Goal: Task Accomplishment & Management: Complete application form

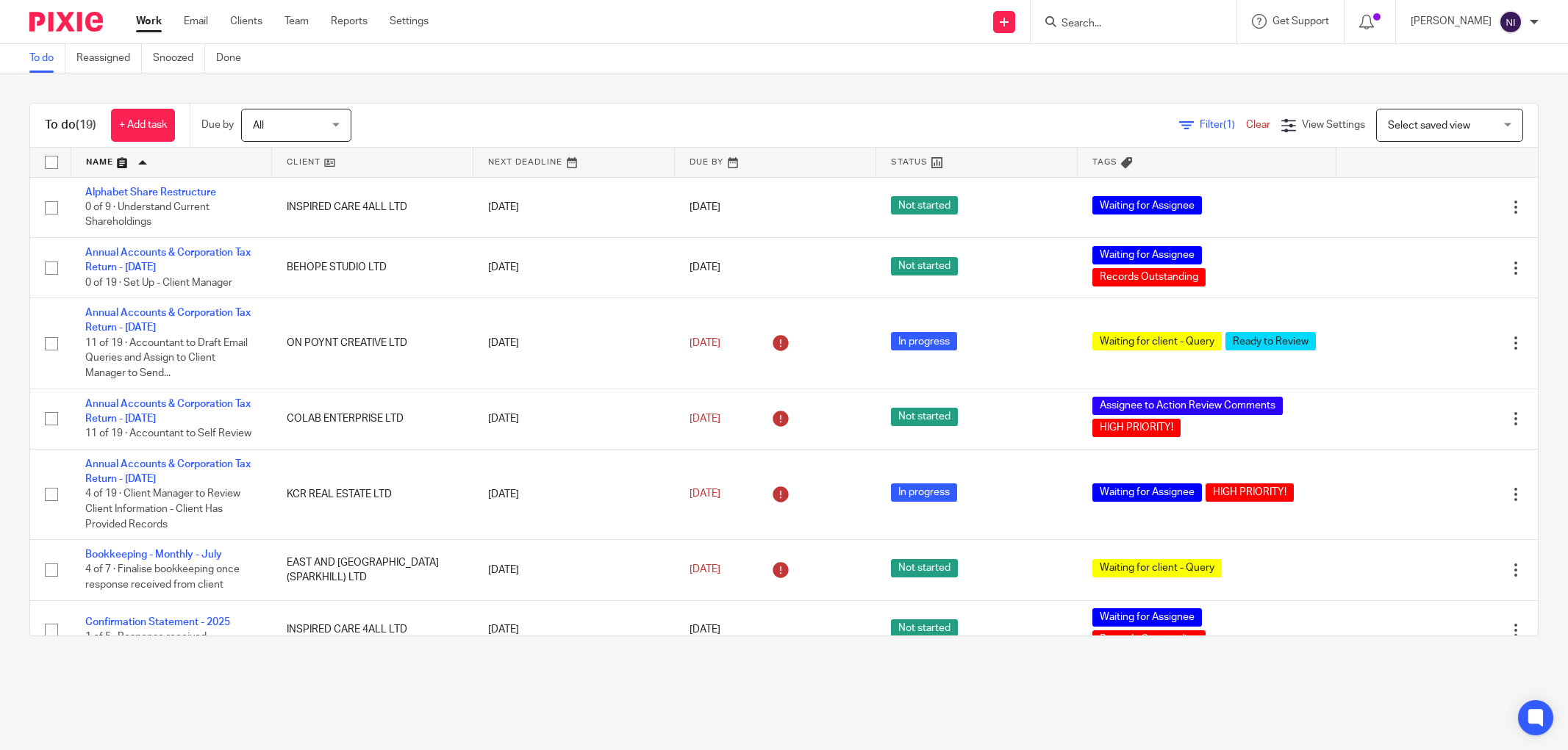
click at [201, 15] on link "Email" at bounding box center [196, 21] width 25 height 15
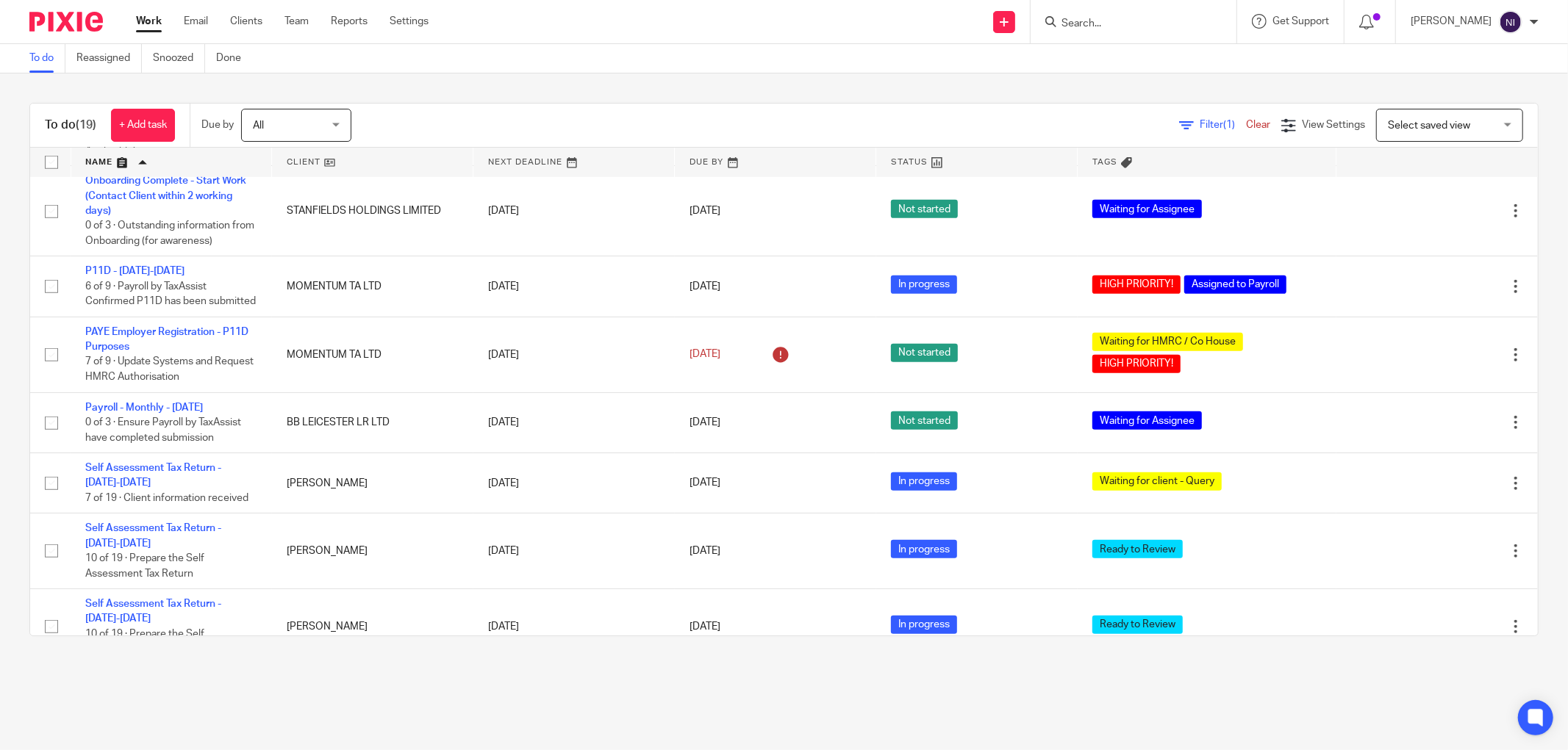
scroll to position [489, 0]
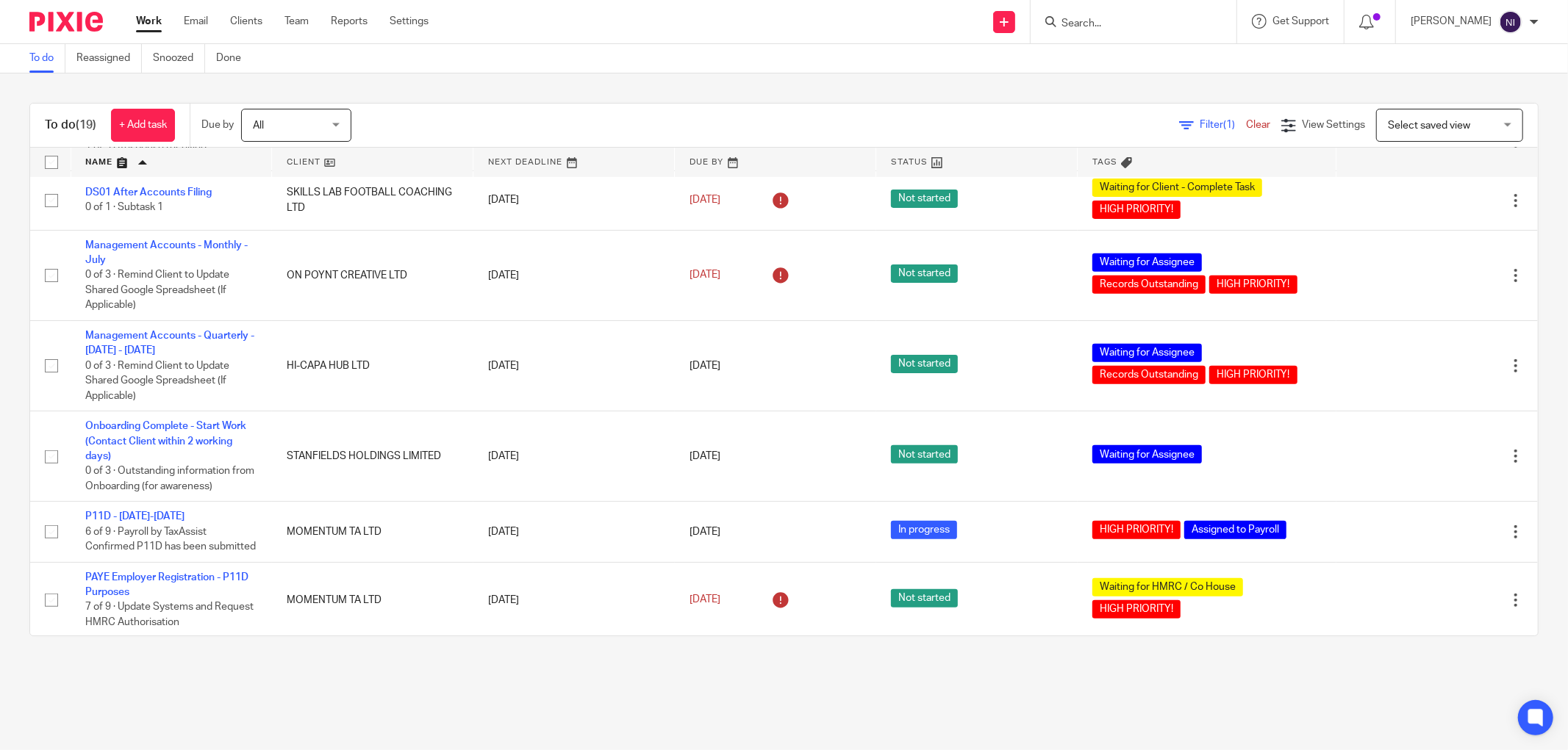
click at [1081, 38] on div at bounding box center [1133, 21] width 205 height 43
click at [1083, 26] on input "Search" at bounding box center [1126, 24] width 132 height 13
type input "moiz"
click at [1015, 20] on link at bounding box center [1004, 22] width 22 height 22
click at [1008, 63] on link "Send new email" at bounding box center [1014, 69] width 103 height 21
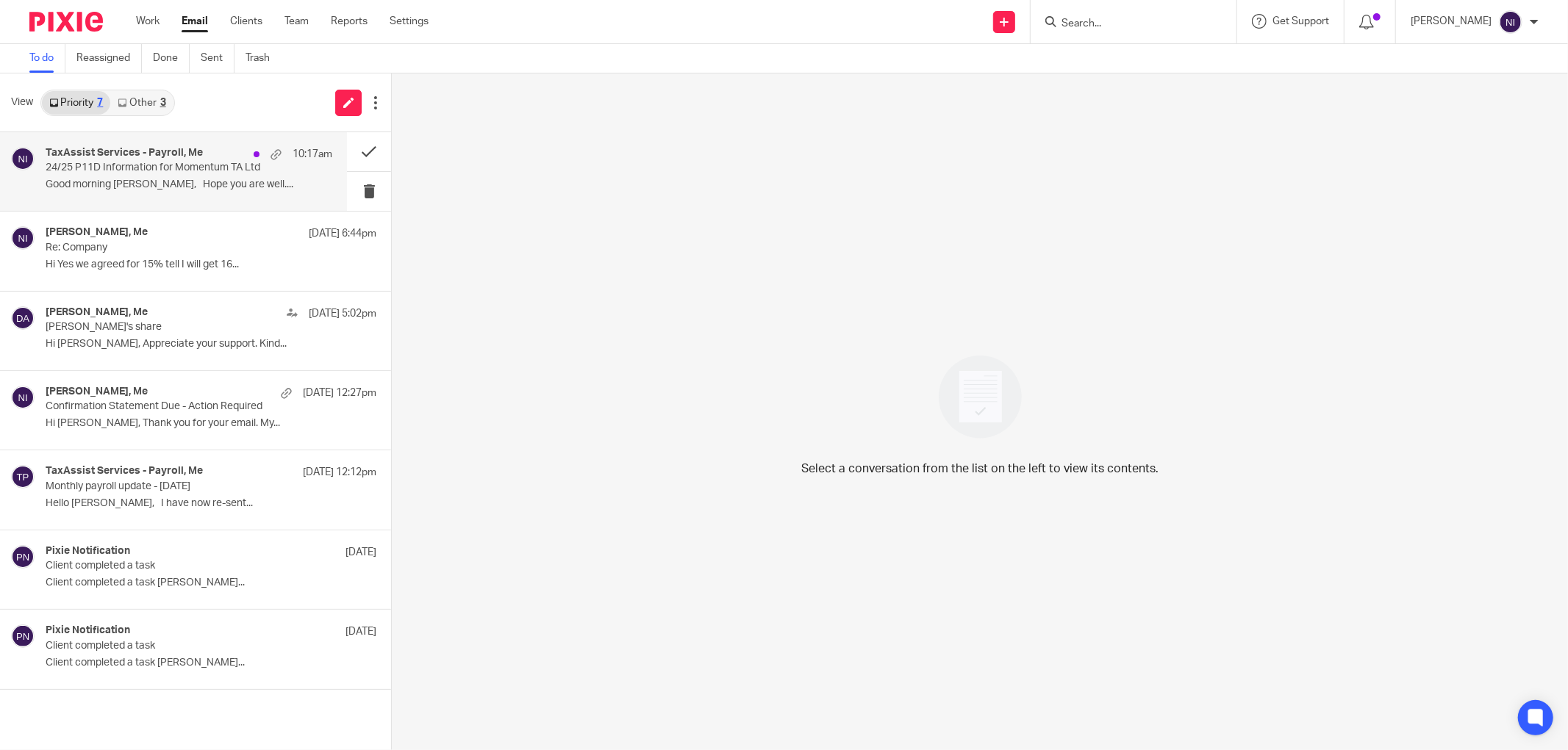
click at [205, 185] on p "Good morning Naeem, Hope you are well...." at bounding box center [189, 185] width 287 height 12
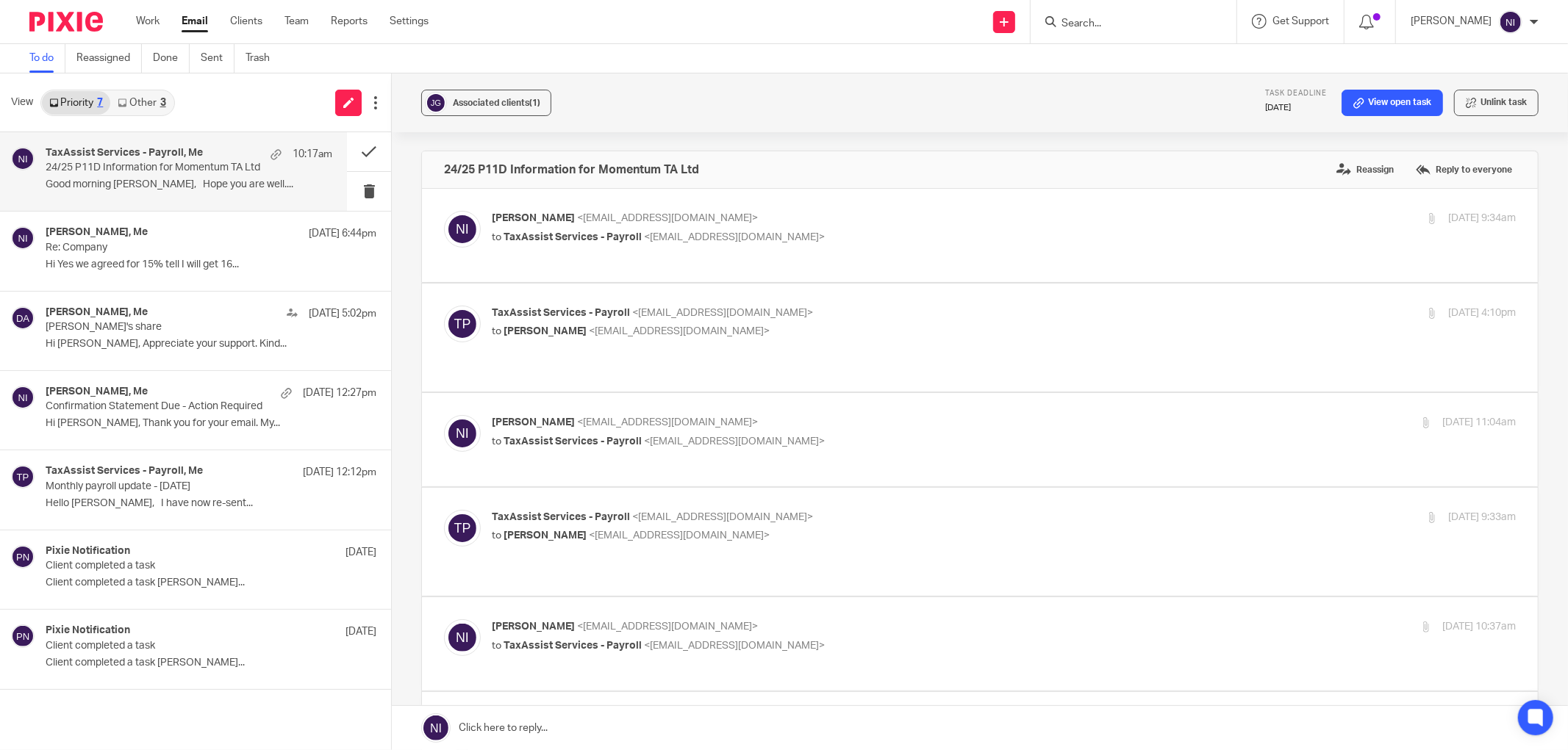
click at [166, 104] on div "3" at bounding box center [163, 103] width 6 height 11
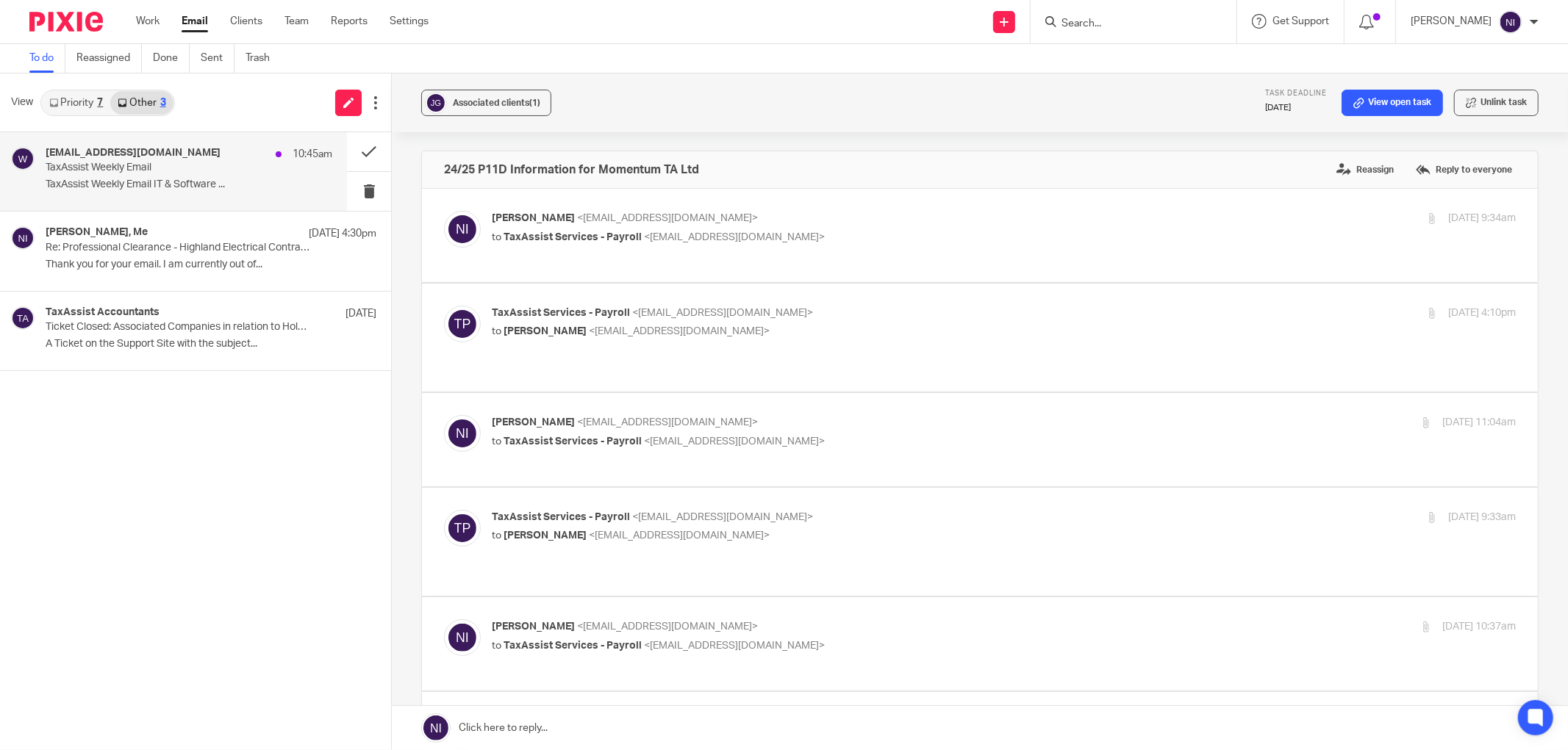
click at [177, 144] on div "weekly_email@mg.taxassist.co.uk 10:45am TaxAssist Weekly Email TaxAssist Weekly…" at bounding box center [173, 171] width 347 height 78
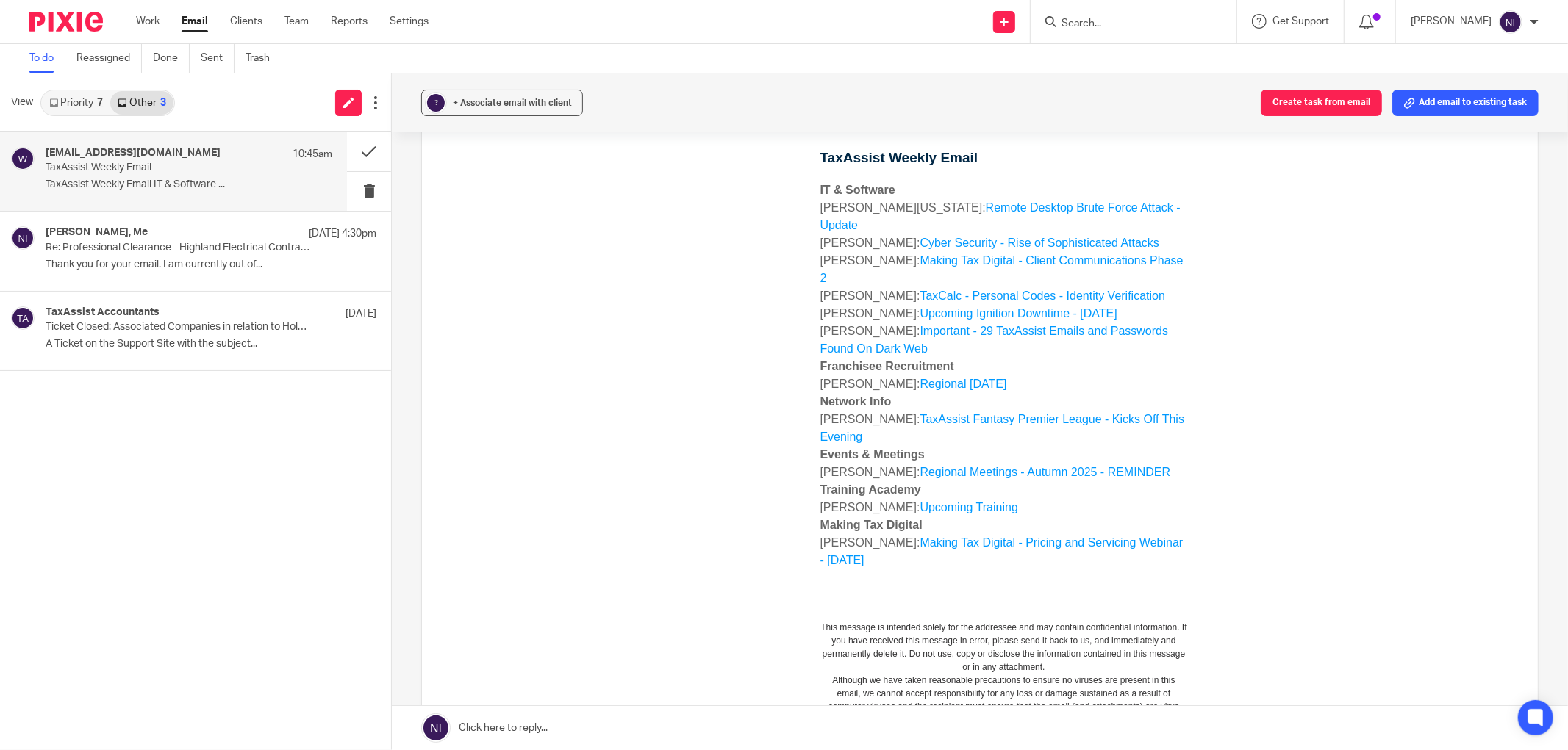
scroll to position [163, 0]
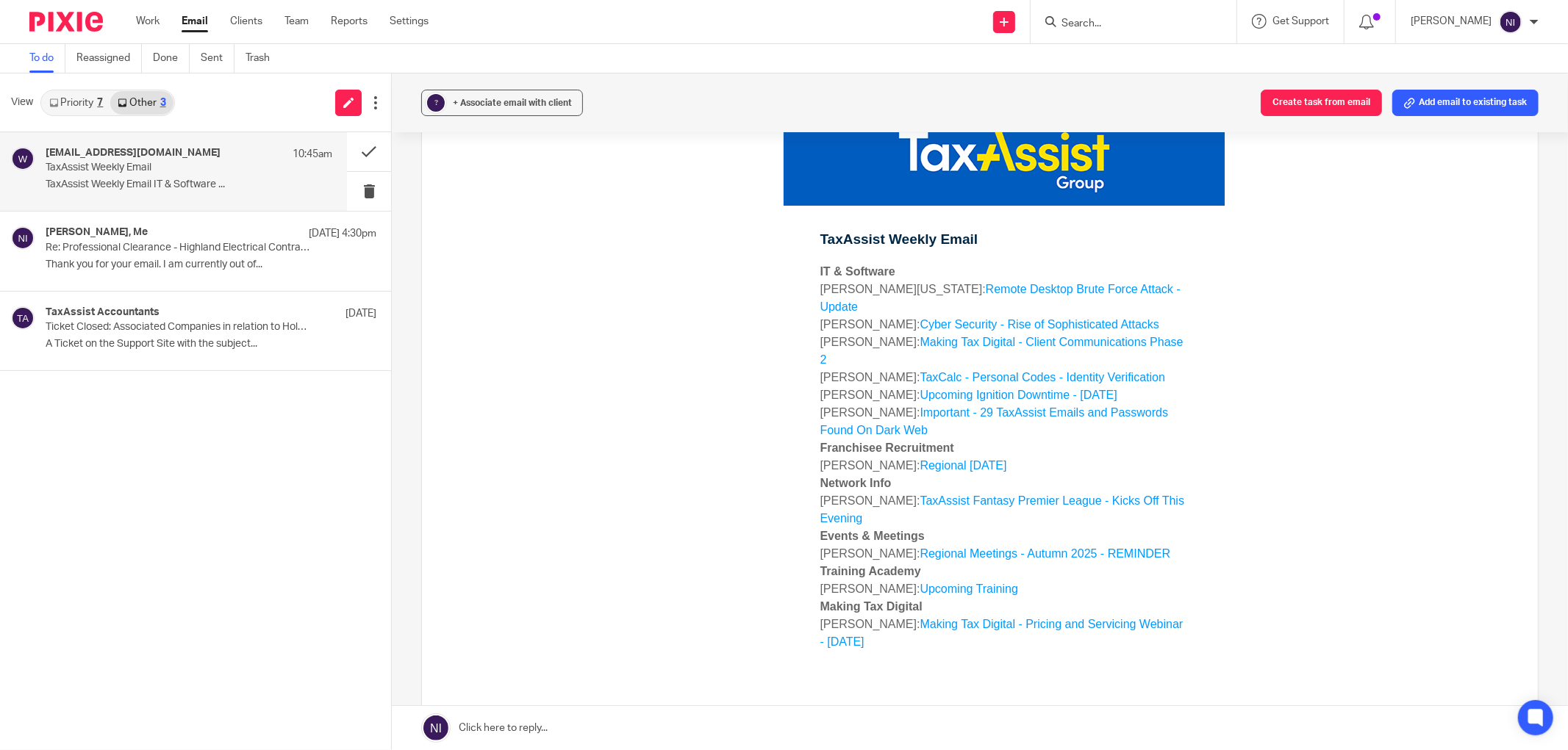
click at [957, 494] on link "TaxAssist Fantasy Premier League - Kicks Off This Evening" at bounding box center [1002, 509] width 364 height 30
click at [481, 222] on div "Forward" at bounding box center [980, 499] width 1071 height 771
click at [506, 204] on div "TaxAssist Weekly Email IT & Software Richard Washington: Remote Desktop Brute F…" at bounding box center [1004, 479] width 1024 height 733
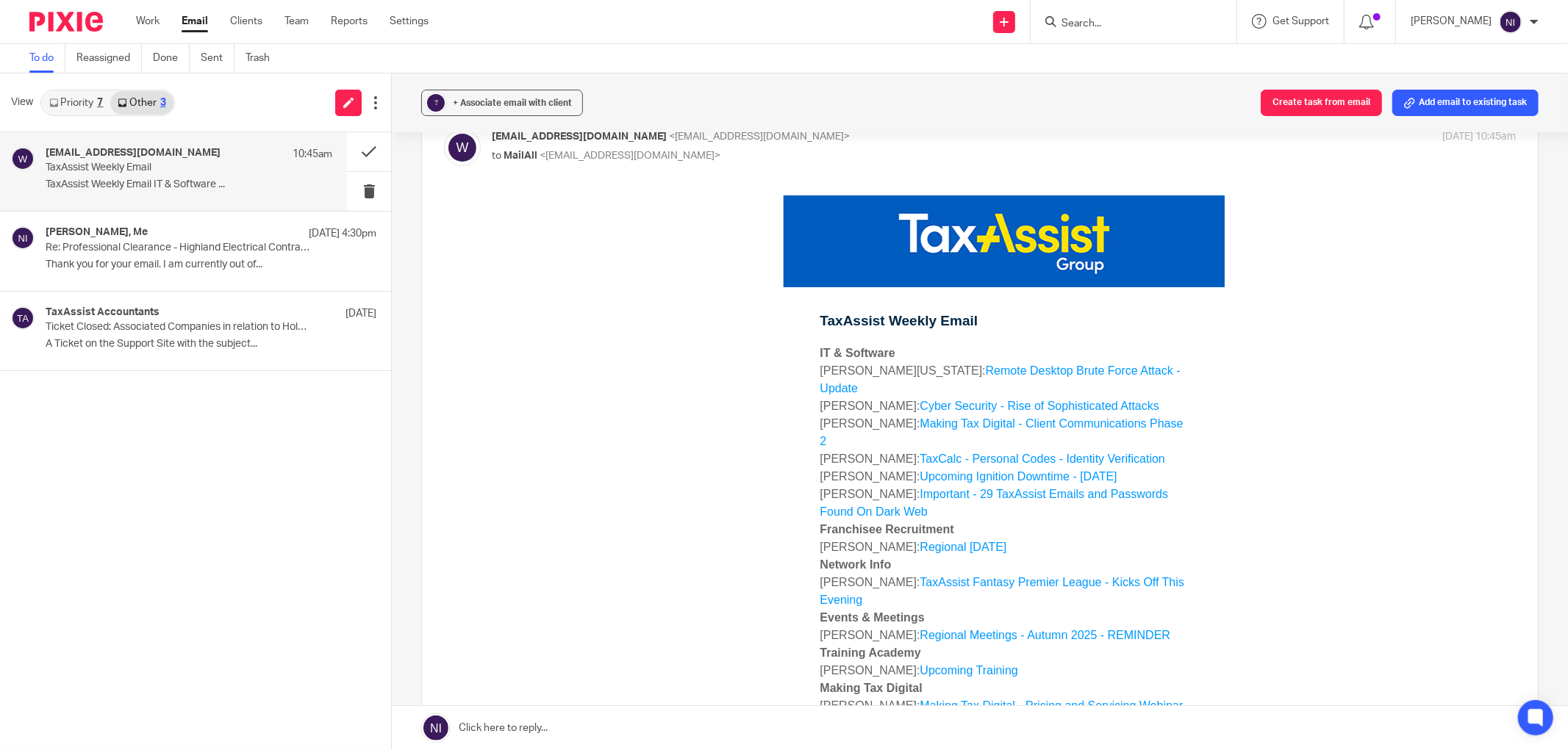
scroll to position [0, 0]
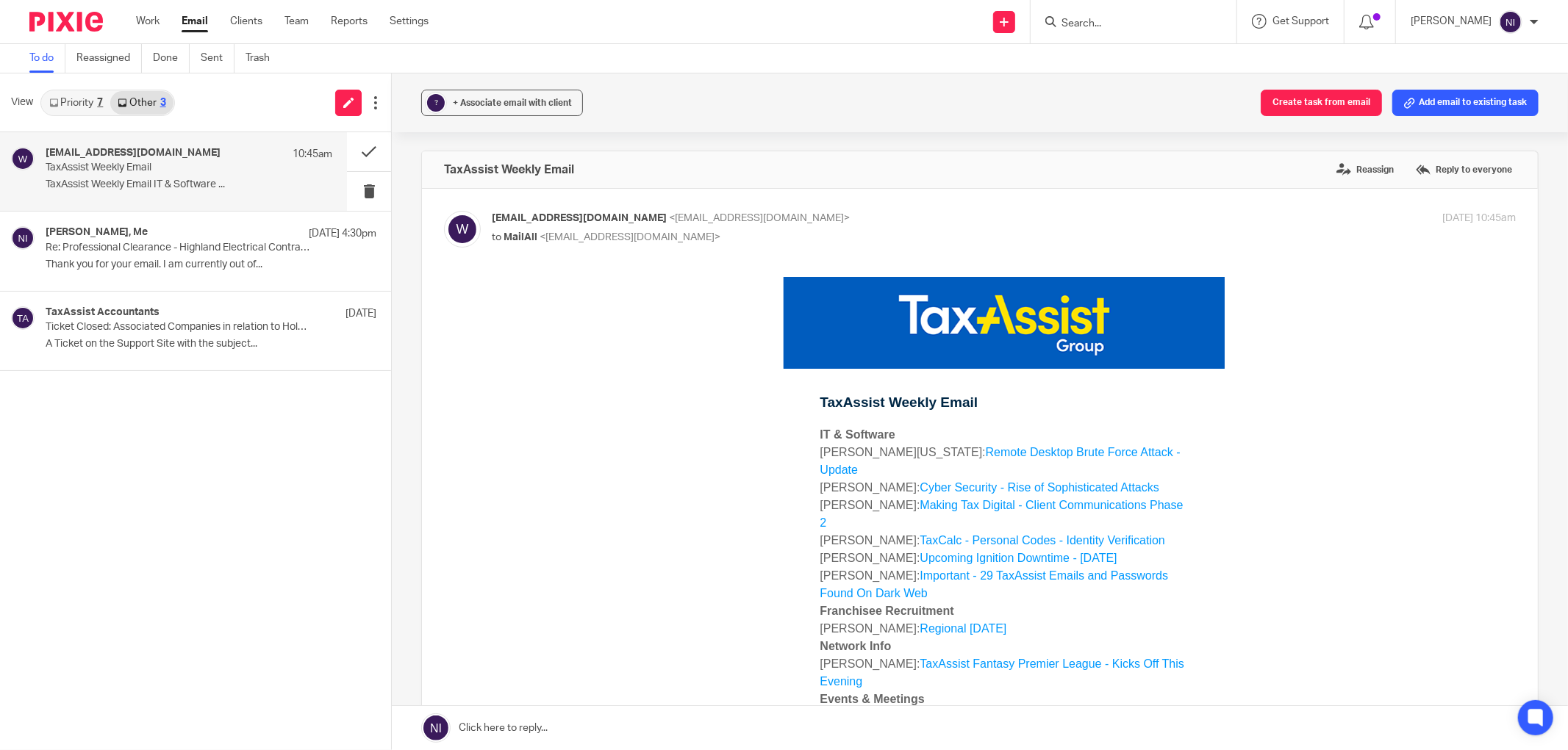
click at [1081, 568] on link "Important - 29 TaxAssist Emails and Passwords Found On Dark Web" at bounding box center [994, 583] width 348 height 30
click at [74, 92] on link "Priority 7" at bounding box center [77, 102] width 69 height 24
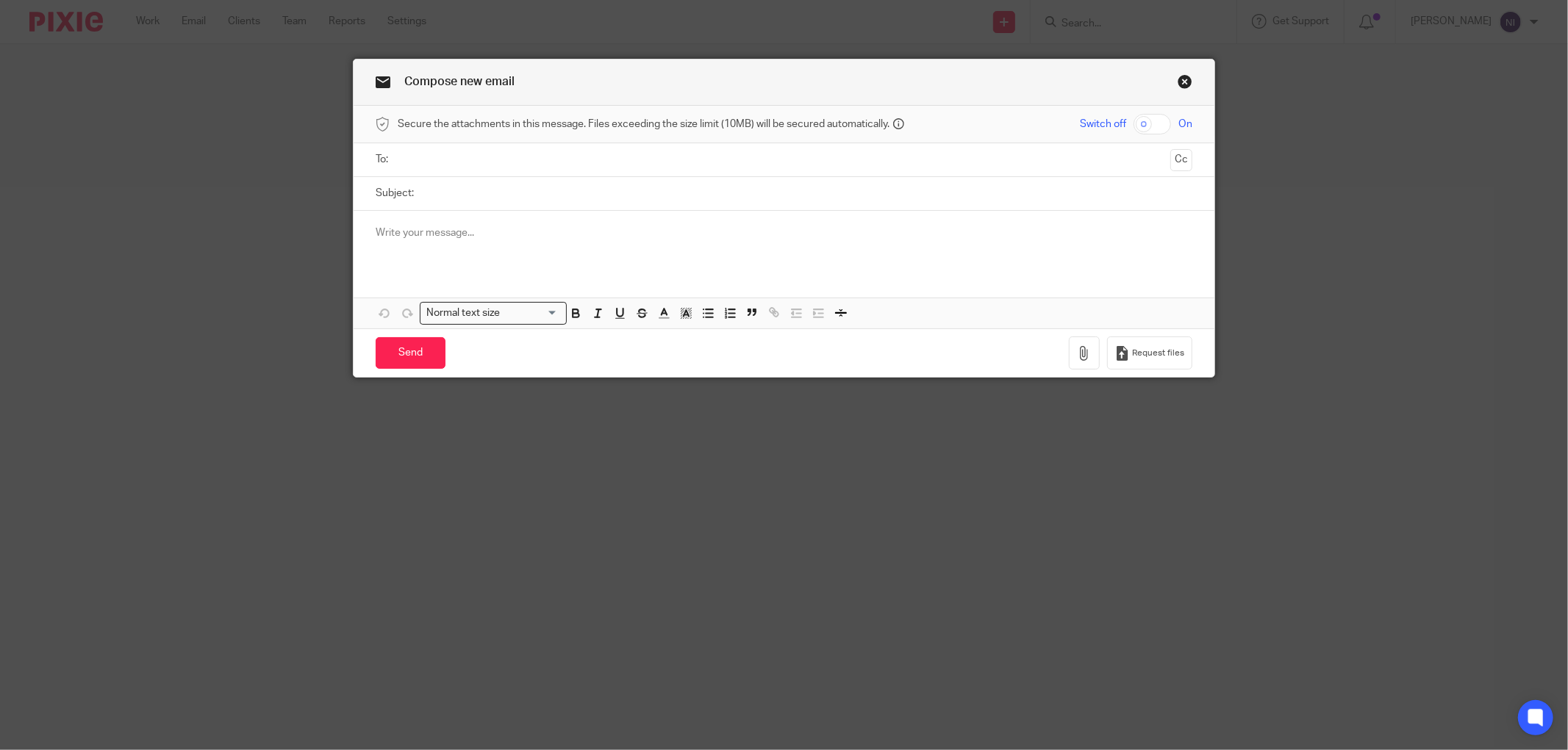
click at [599, 161] on input "text" at bounding box center [784, 160] width 762 height 17
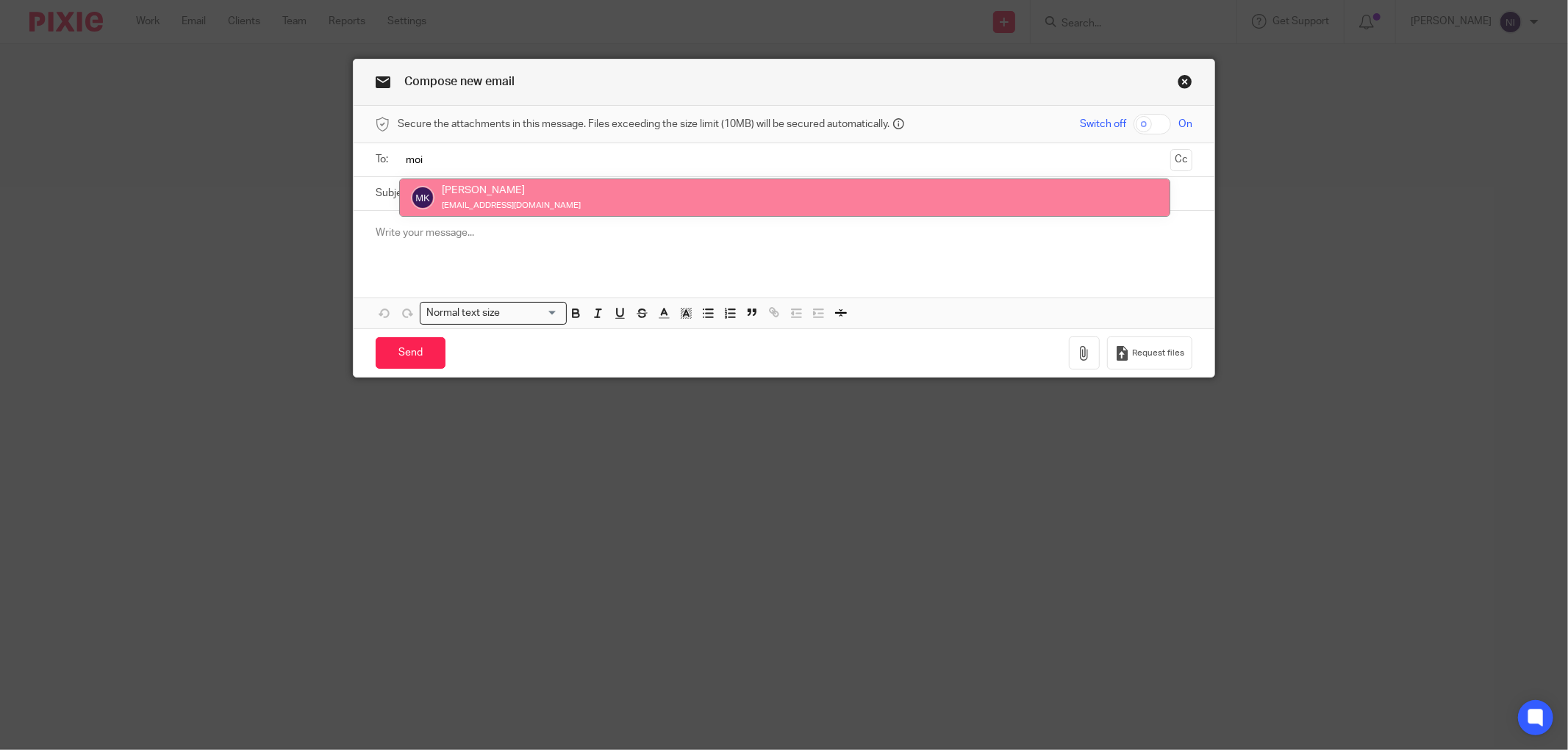
type input "moi"
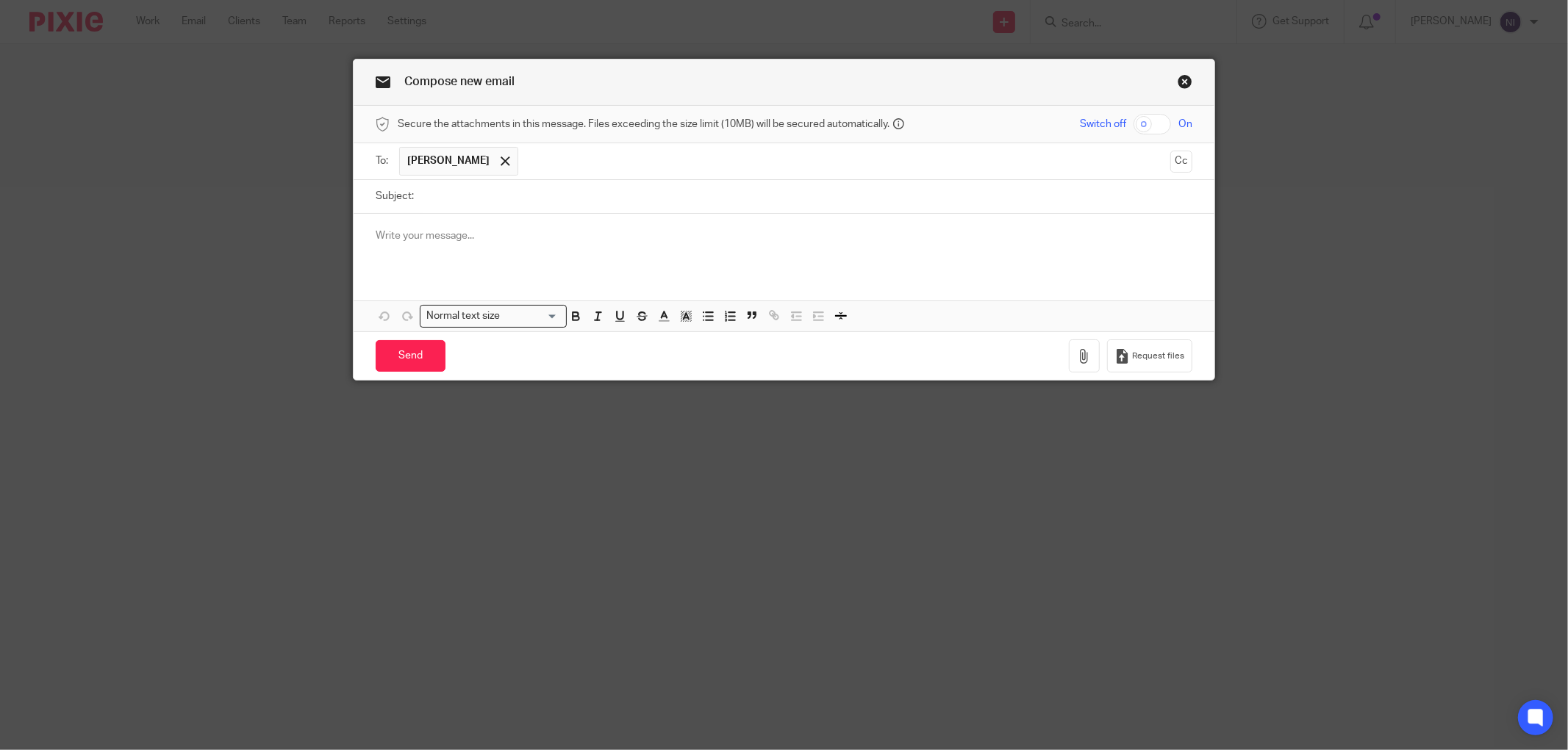
click at [451, 167] on span "Moiz Khatri" at bounding box center [448, 160] width 82 height 15
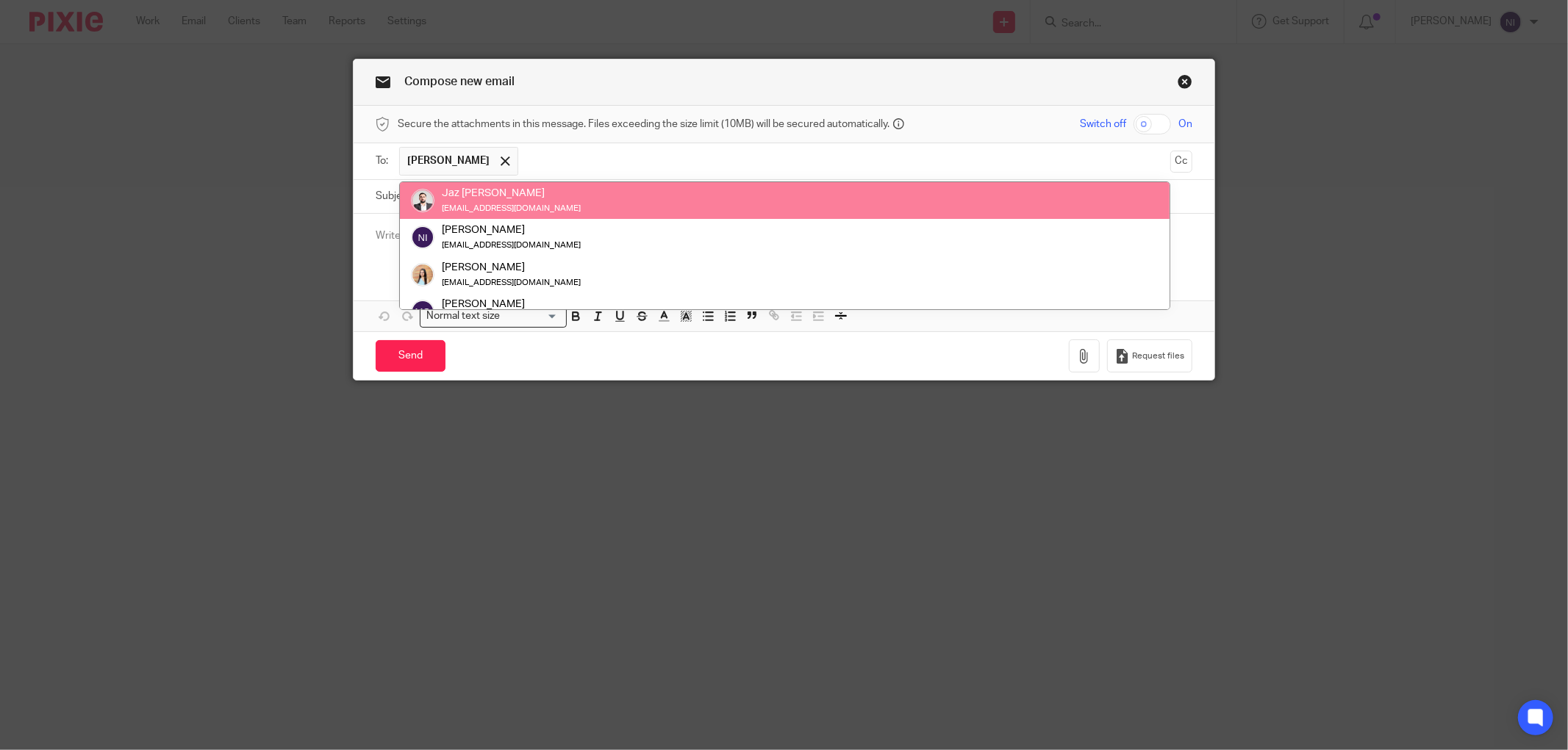
click at [670, 172] on input "text" at bounding box center [845, 161] width 638 height 29
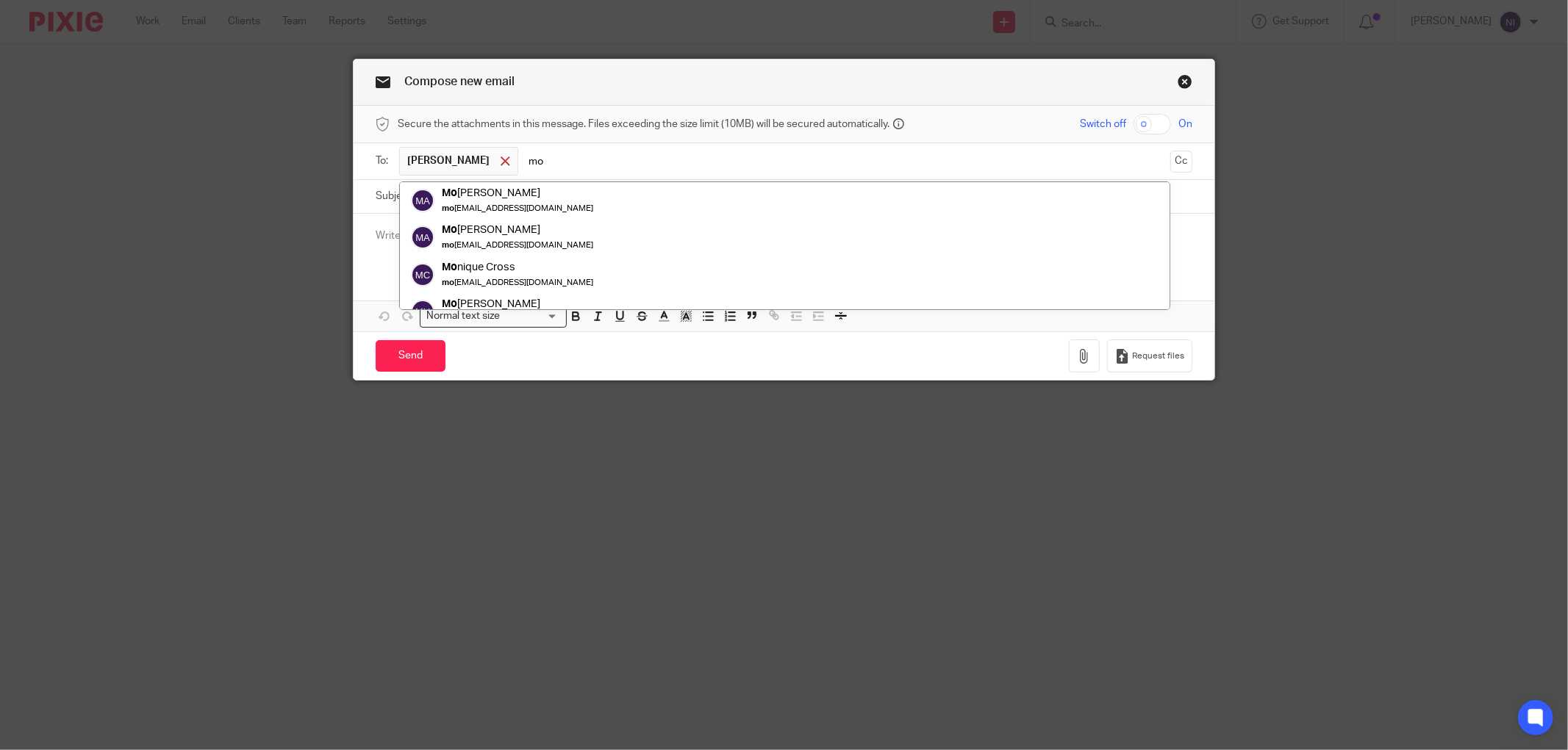
type input "mo"
click at [497, 166] on div at bounding box center [505, 161] width 17 height 22
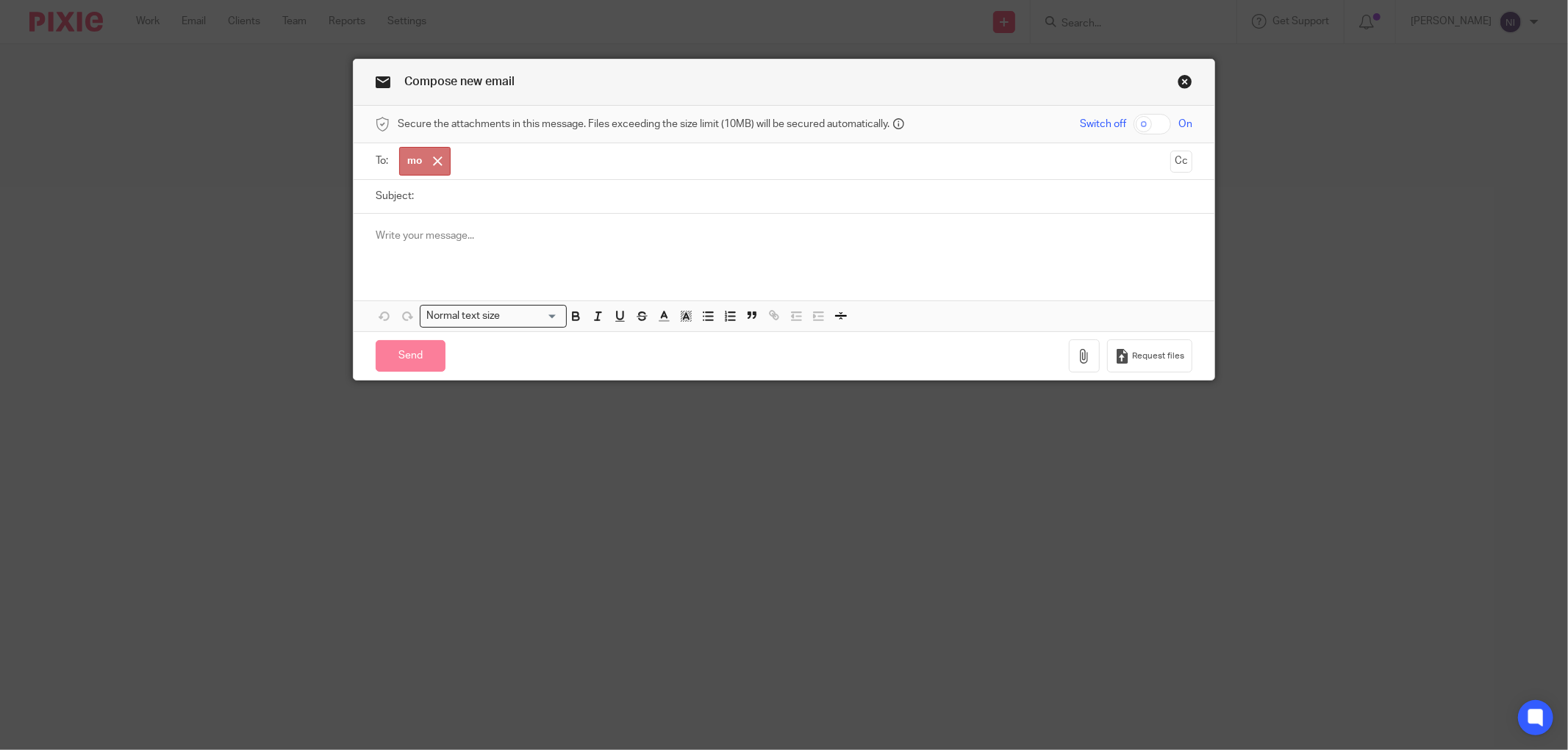
click at [441, 161] on span "mo" at bounding box center [425, 161] width 51 height 29
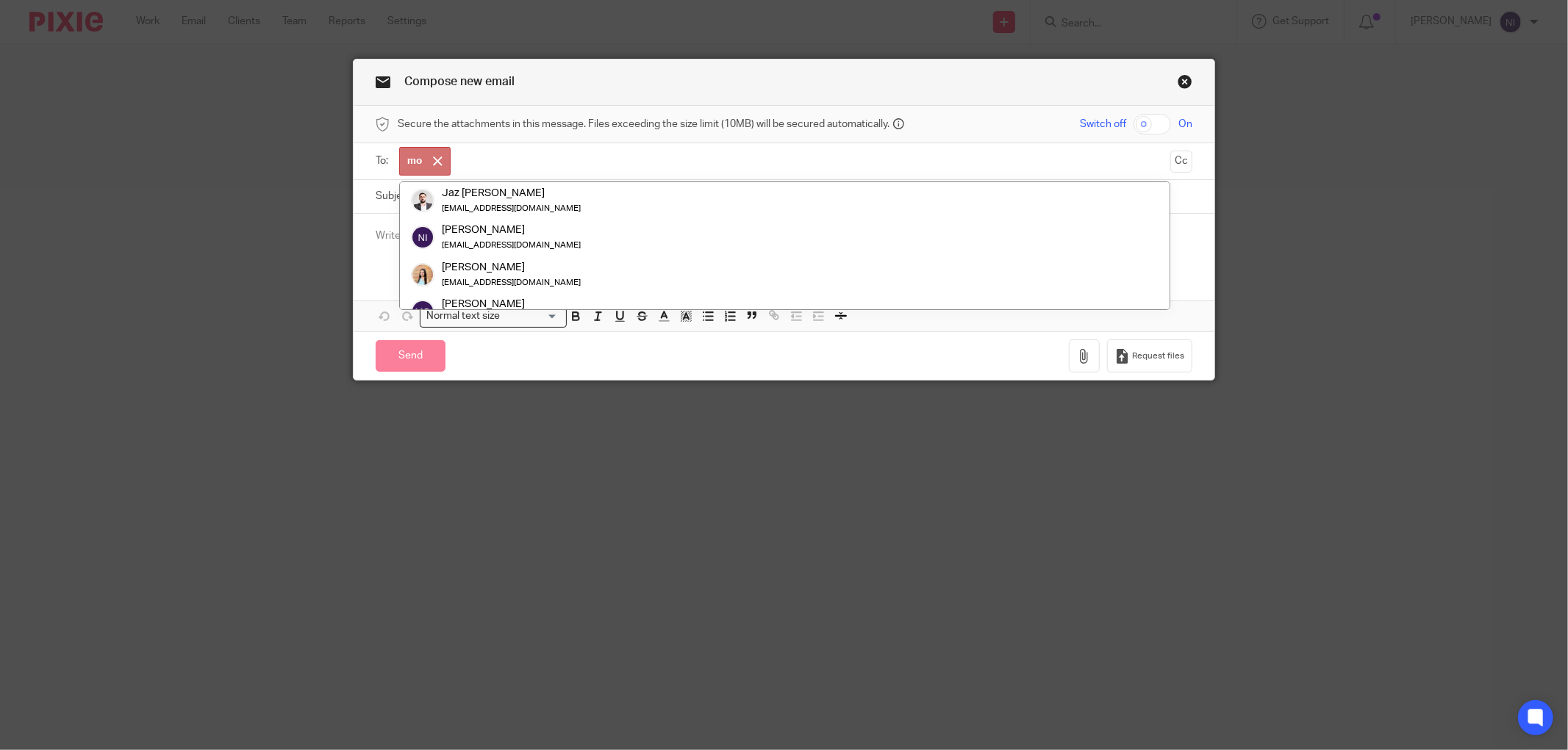
click at [441, 161] on span "mo" at bounding box center [425, 161] width 51 height 29
click at [434, 162] on span at bounding box center [437, 161] width 10 height 10
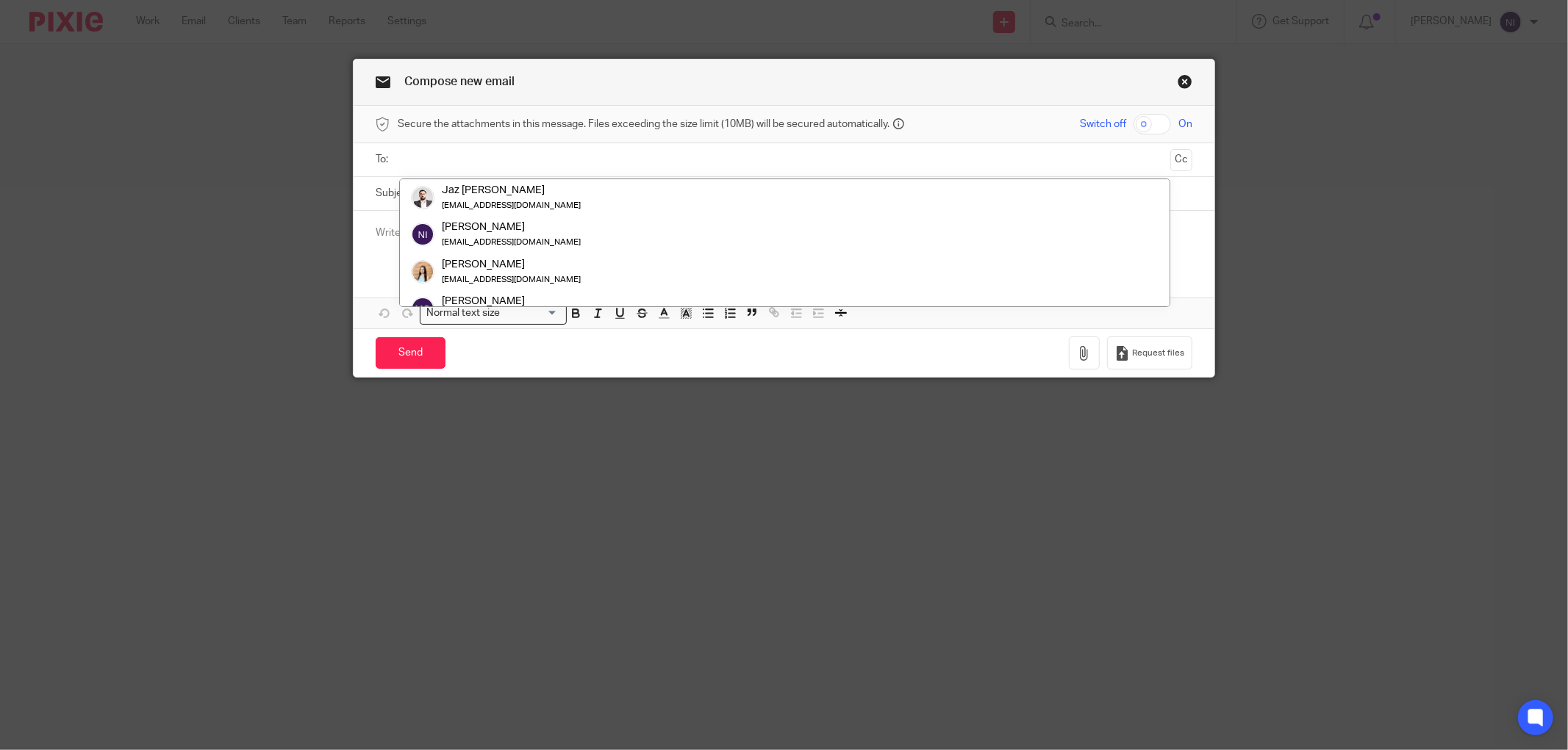
click at [435, 162] on input "text" at bounding box center [784, 160] width 762 height 17
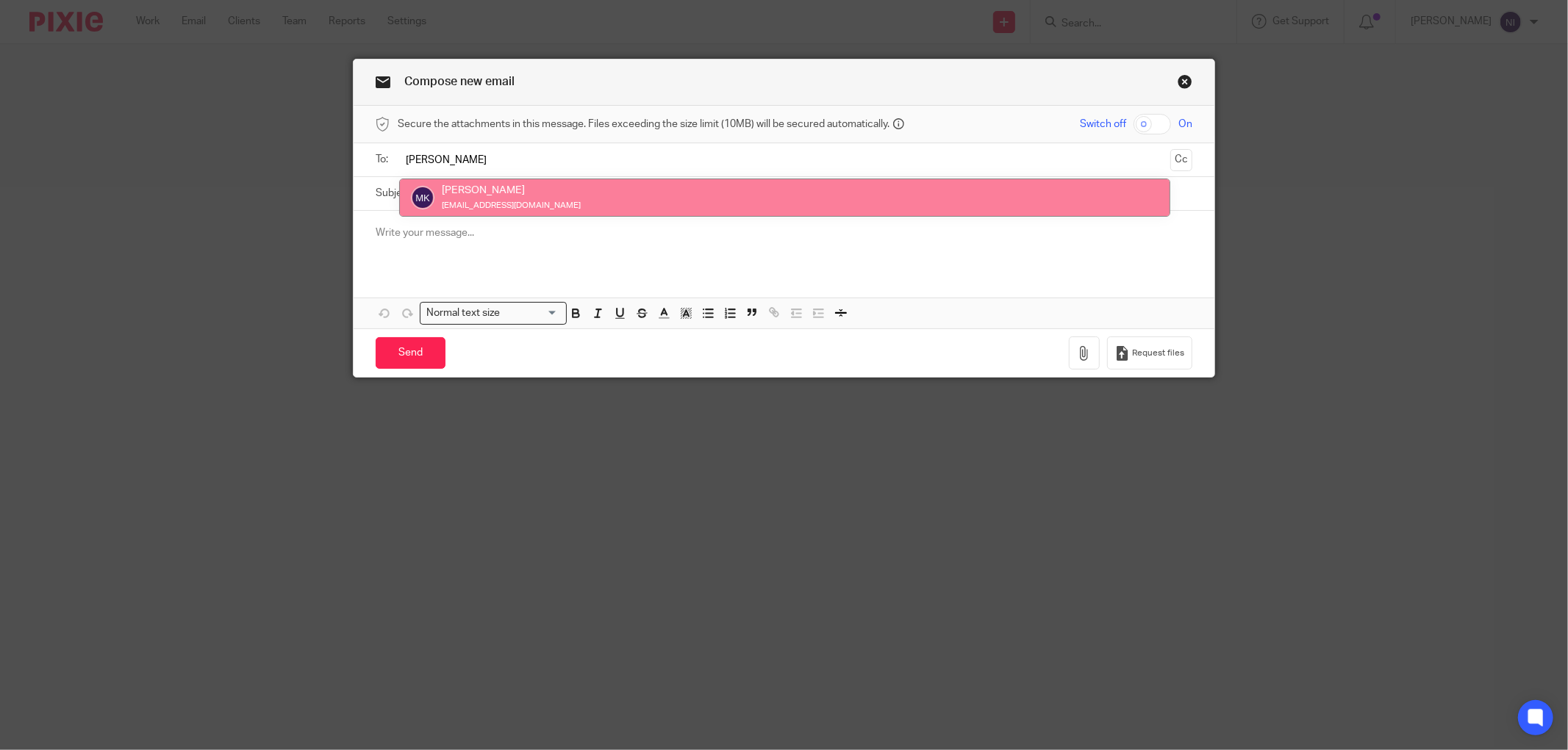
type input "moiz"
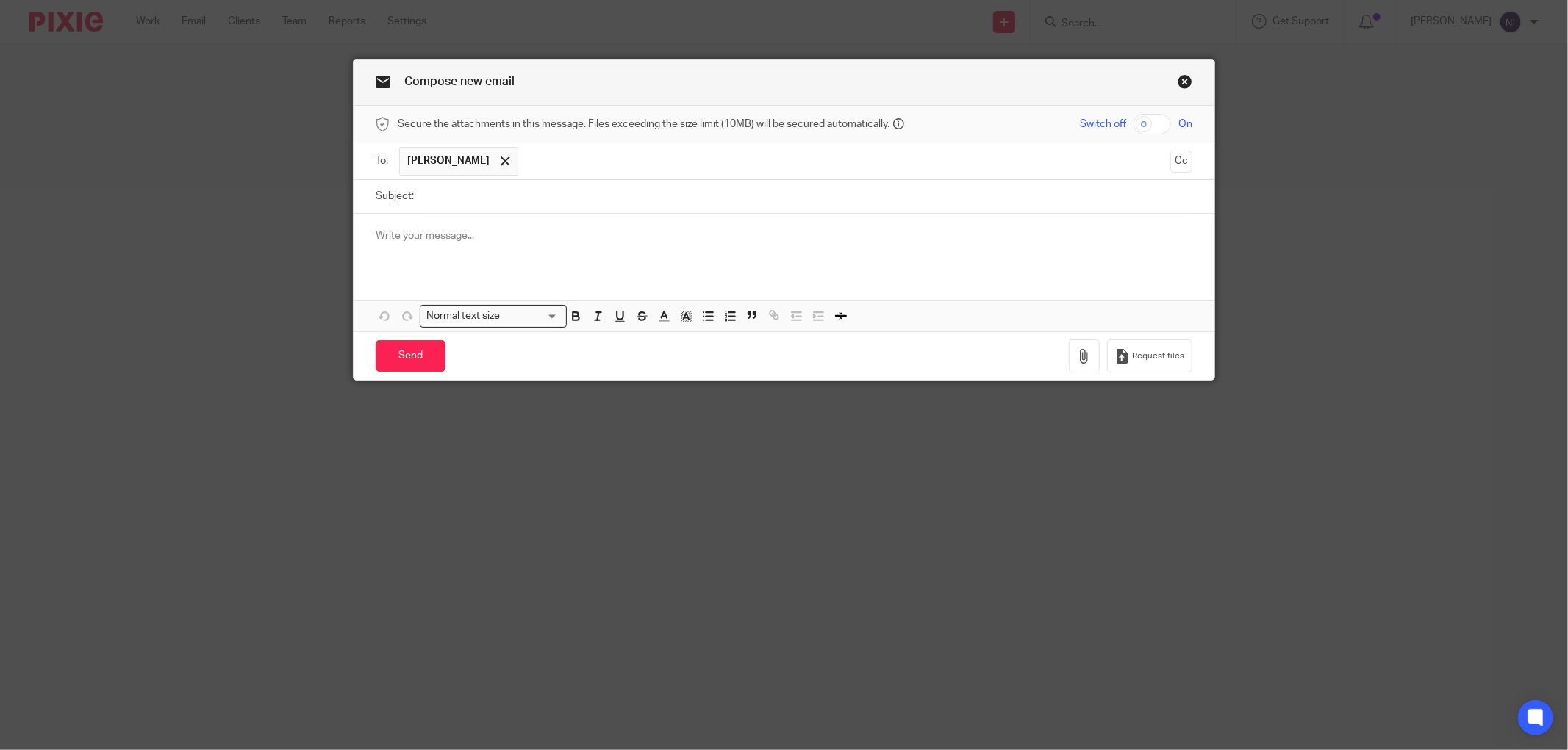
click at [1177, 82] on link "Close this dialog window" at bounding box center [1184, 84] width 15 height 20
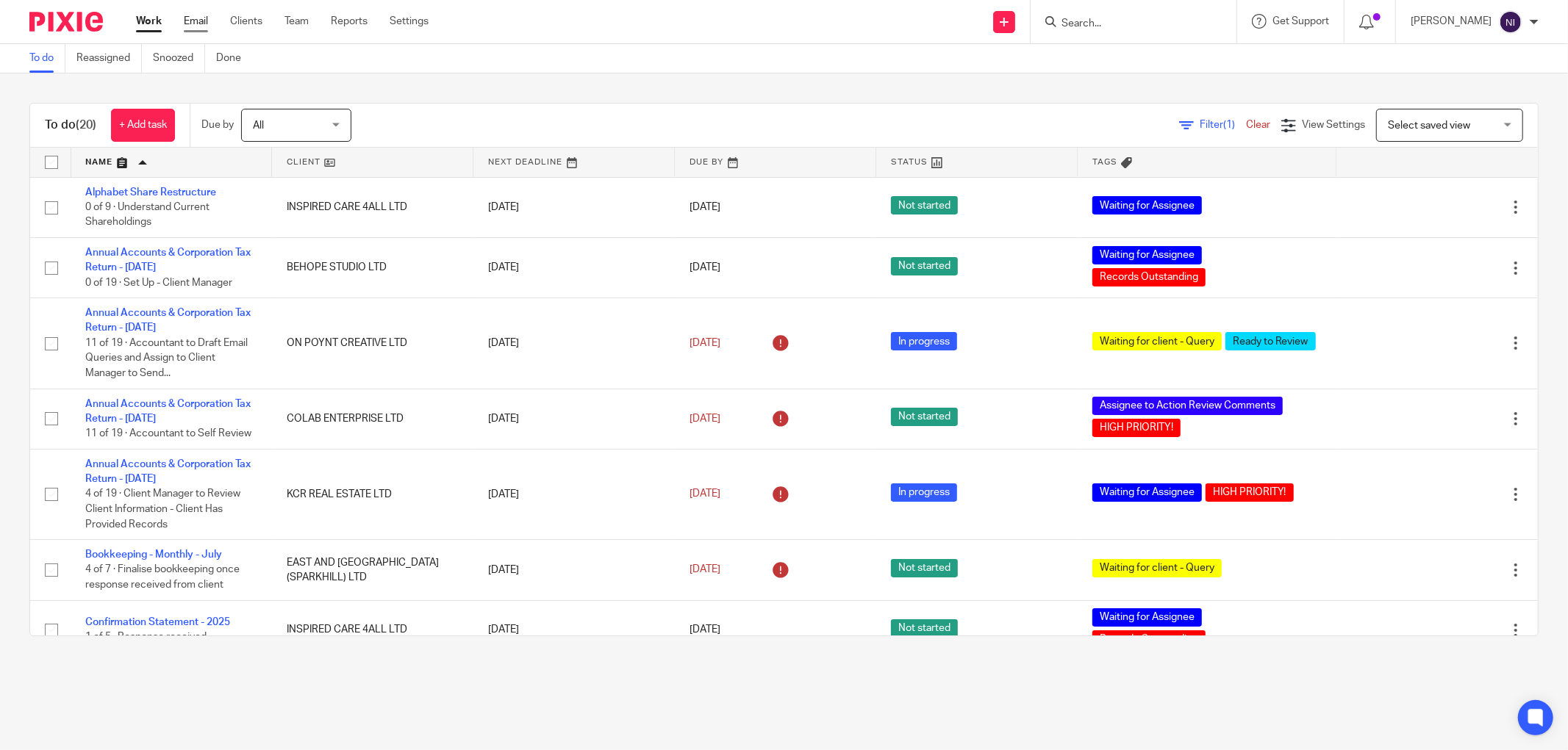
click at [201, 16] on link "Email" at bounding box center [196, 21] width 25 height 15
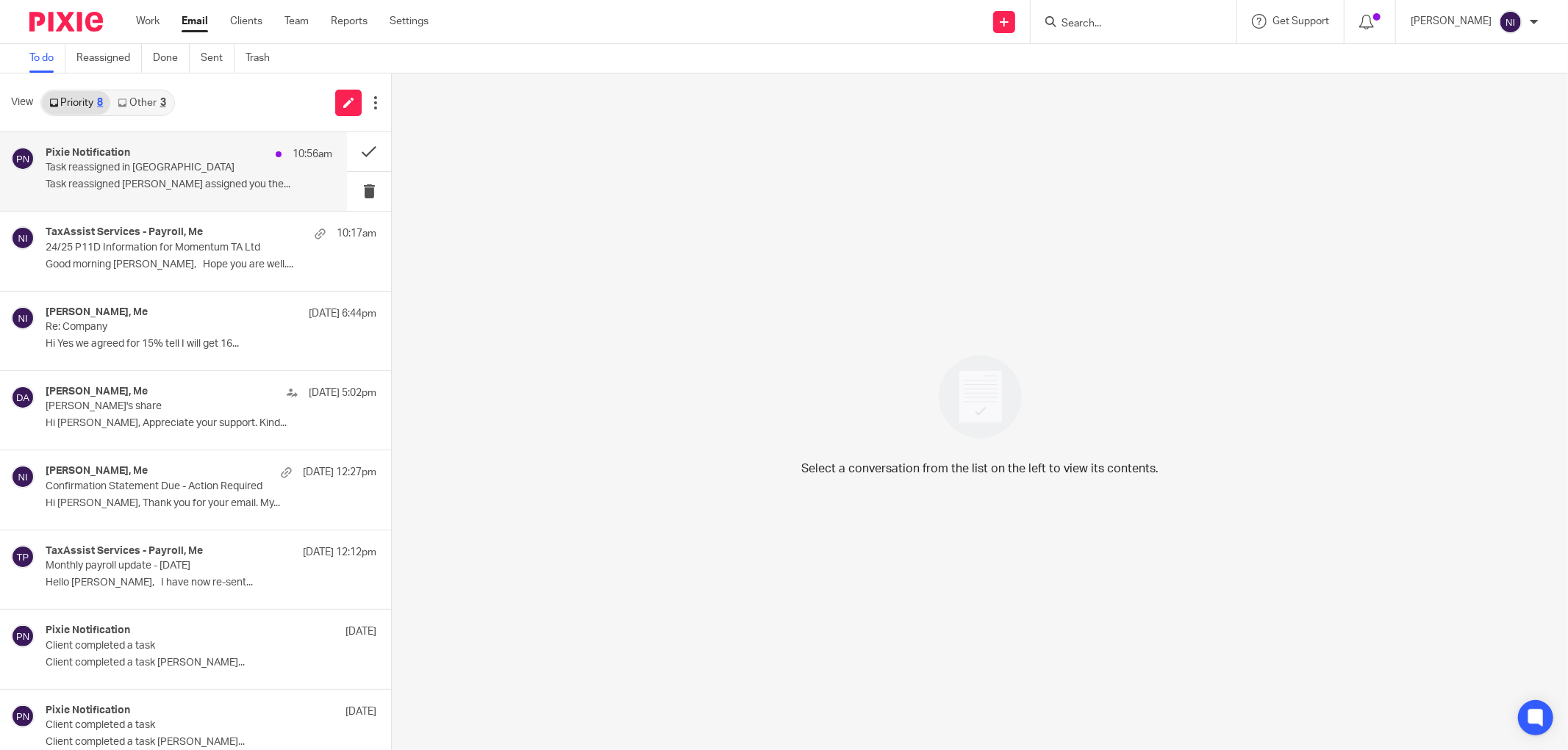
click at [255, 178] on div "Pixie Notification 10:56am Task reassigned in Pixie Task reassigned [PERSON_NAM…" at bounding box center [189, 172] width 287 height 49
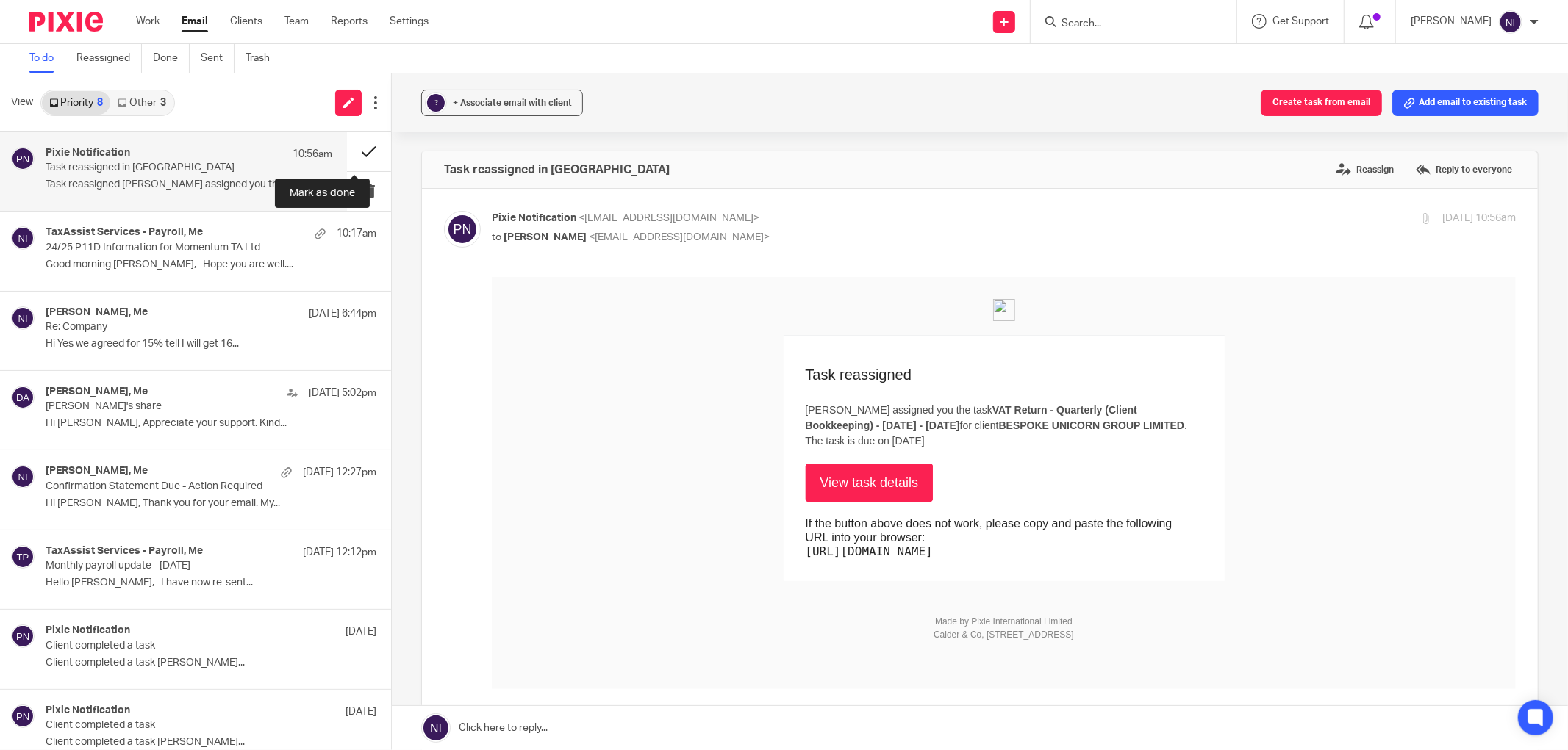
click at [347, 143] on button at bounding box center [369, 152] width 44 height 39
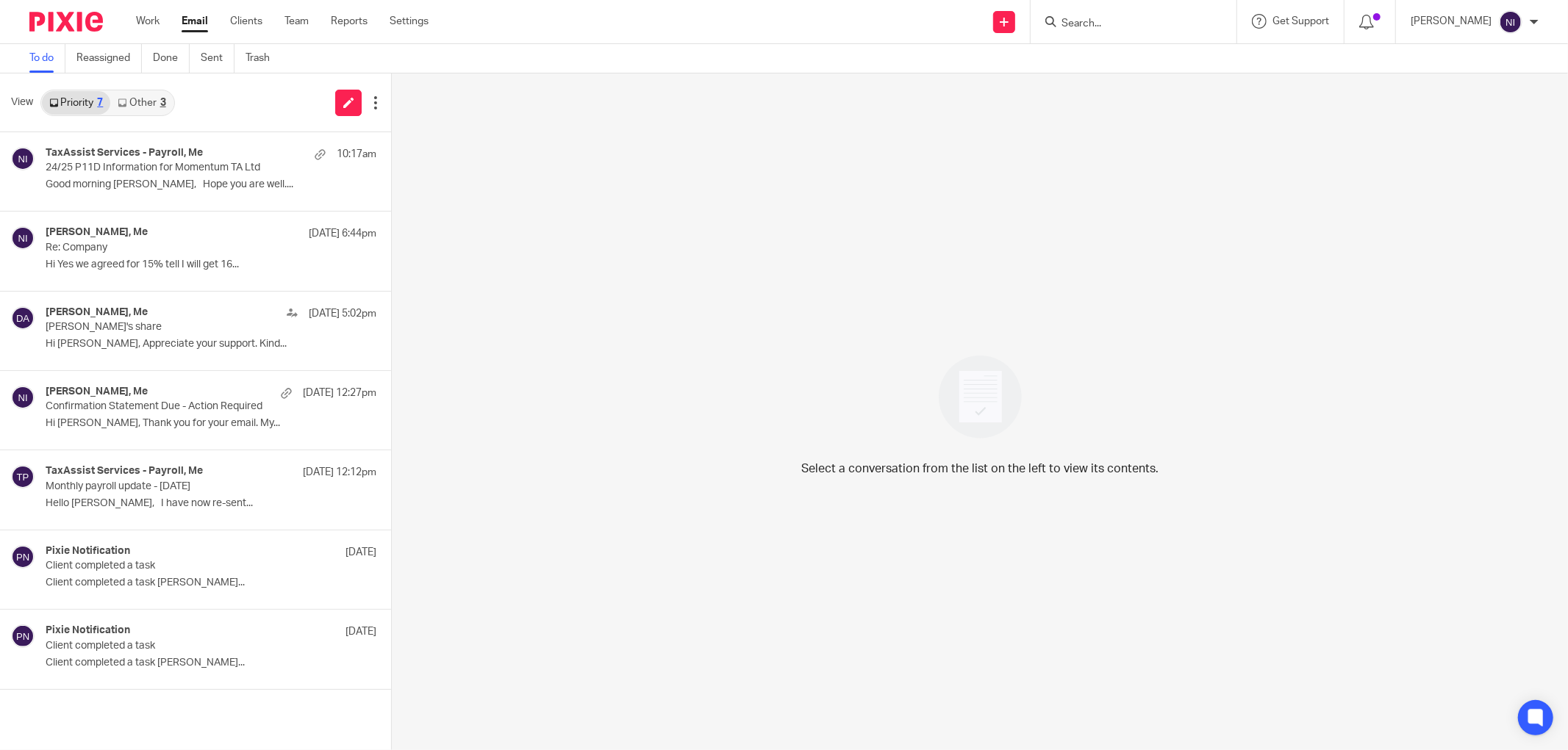
click at [1160, 16] on form at bounding box center [1139, 21] width 157 height 19
click at [1150, 20] on input "Search" at bounding box center [1126, 24] width 132 height 13
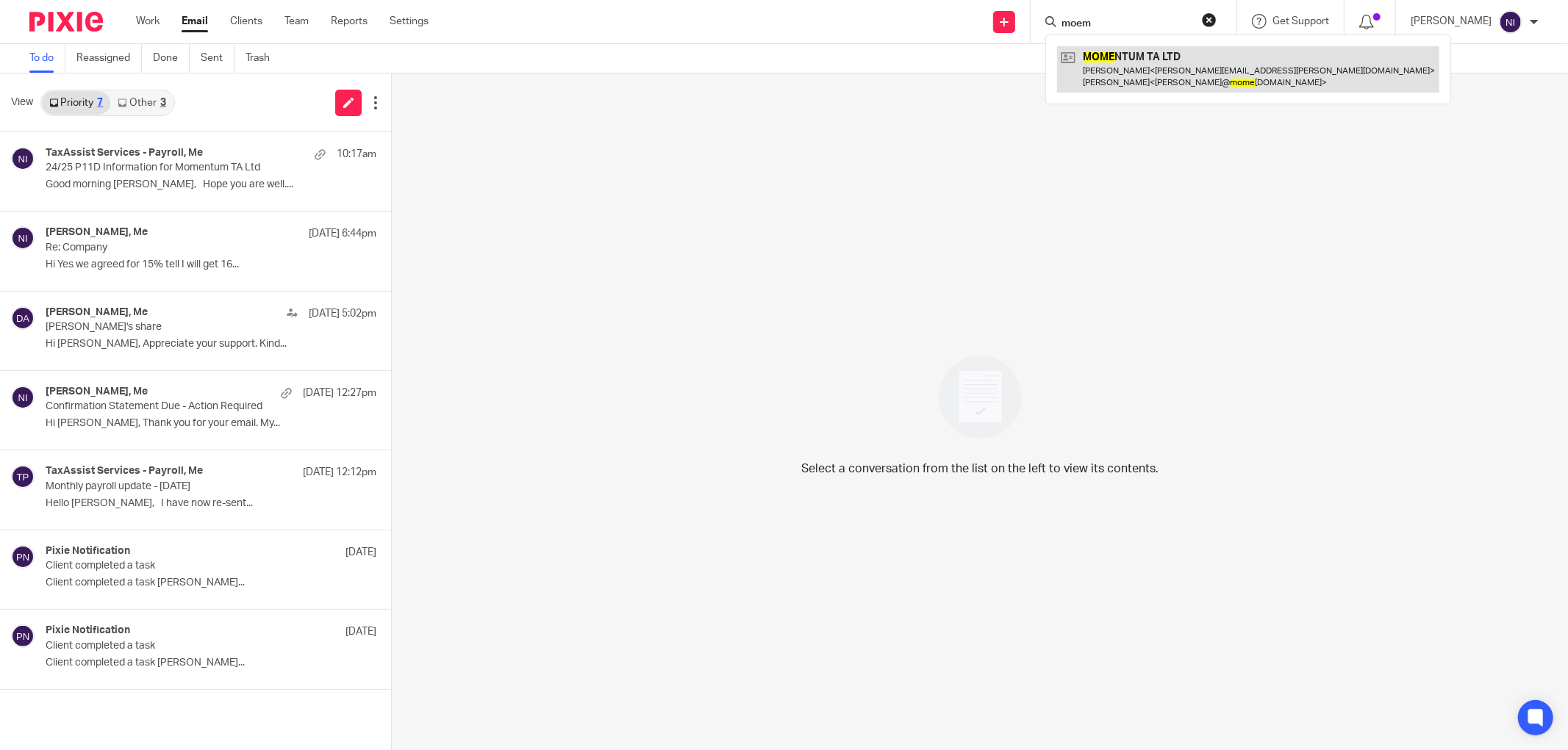
type input "moem"
click at [1228, 89] on link at bounding box center [1248, 70] width 382 height 46
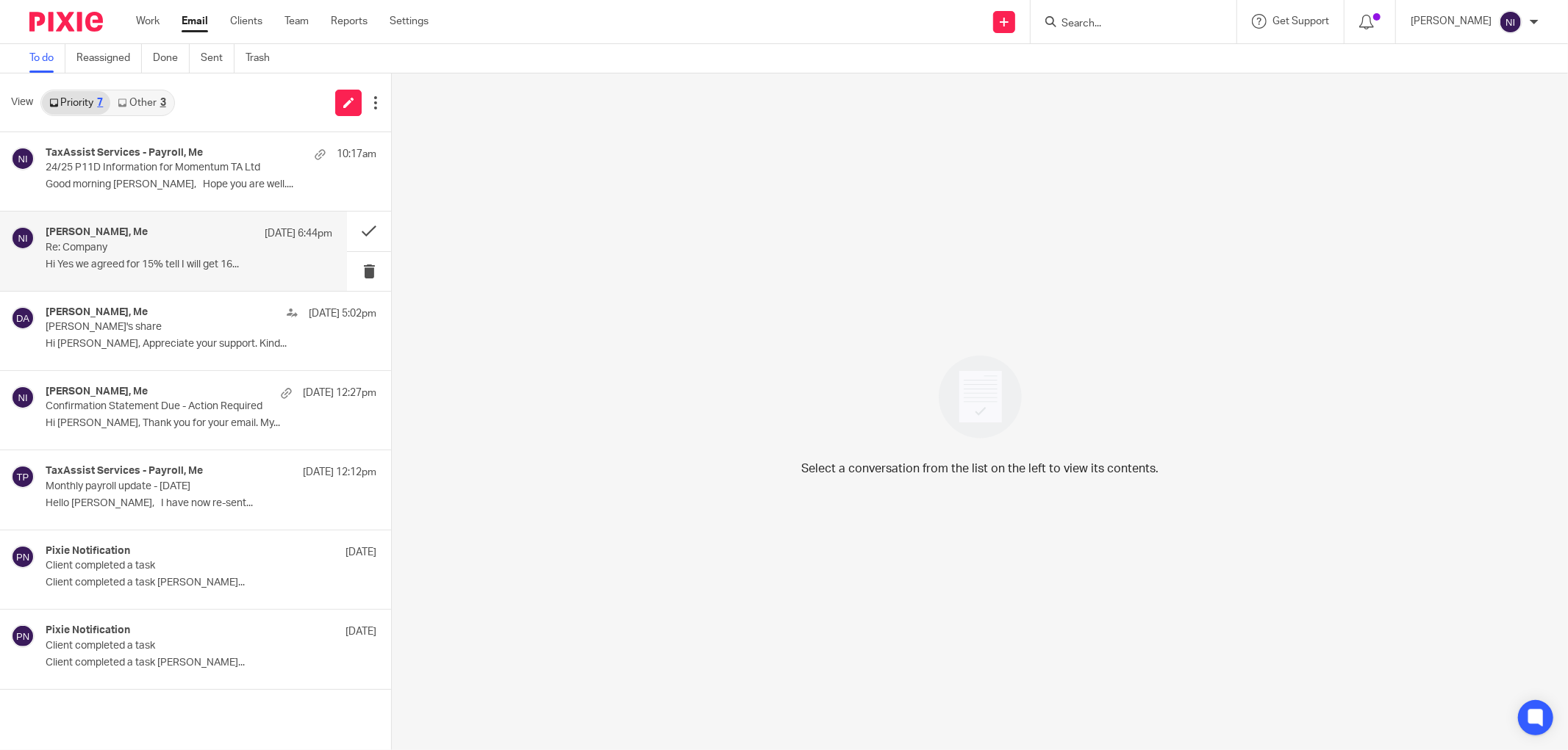
click at [146, 266] on p "Hi Yes we agreed for 15% tell I will get 16..." at bounding box center [189, 264] width 287 height 12
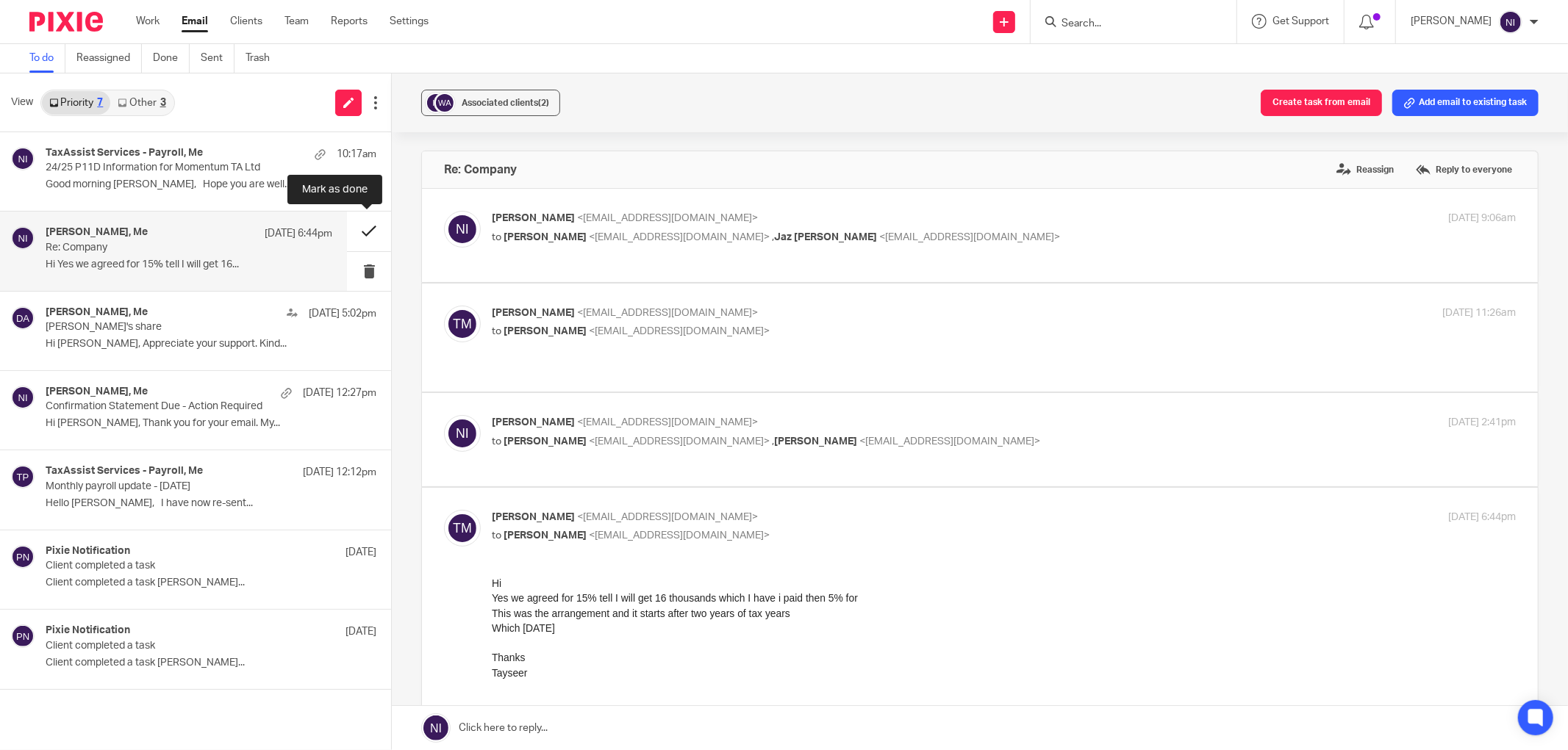
click at [361, 232] on button at bounding box center [369, 231] width 44 height 39
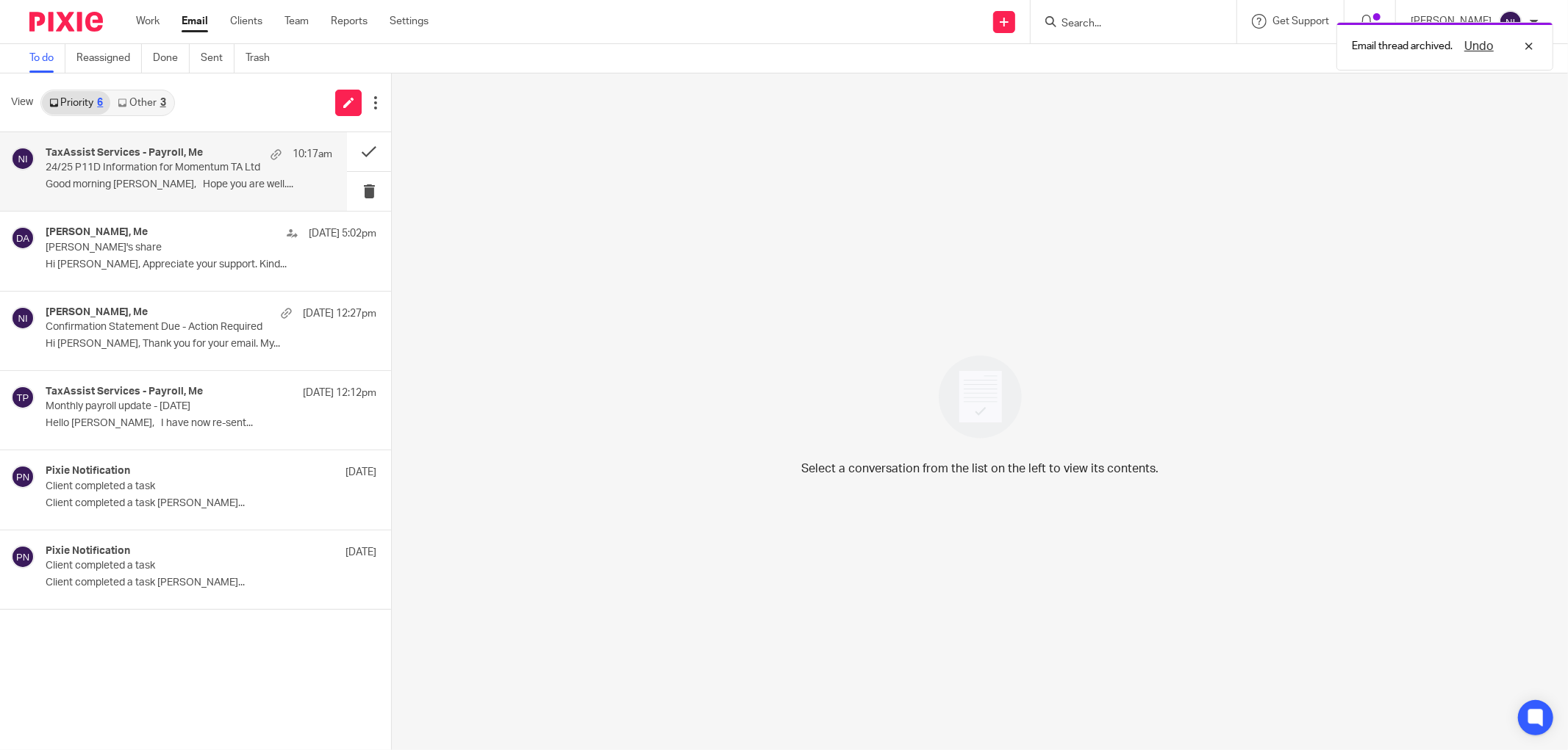
click at [157, 181] on p "Good morning Naeem, Hope you are well...." at bounding box center [189, 185] width 287 height 12
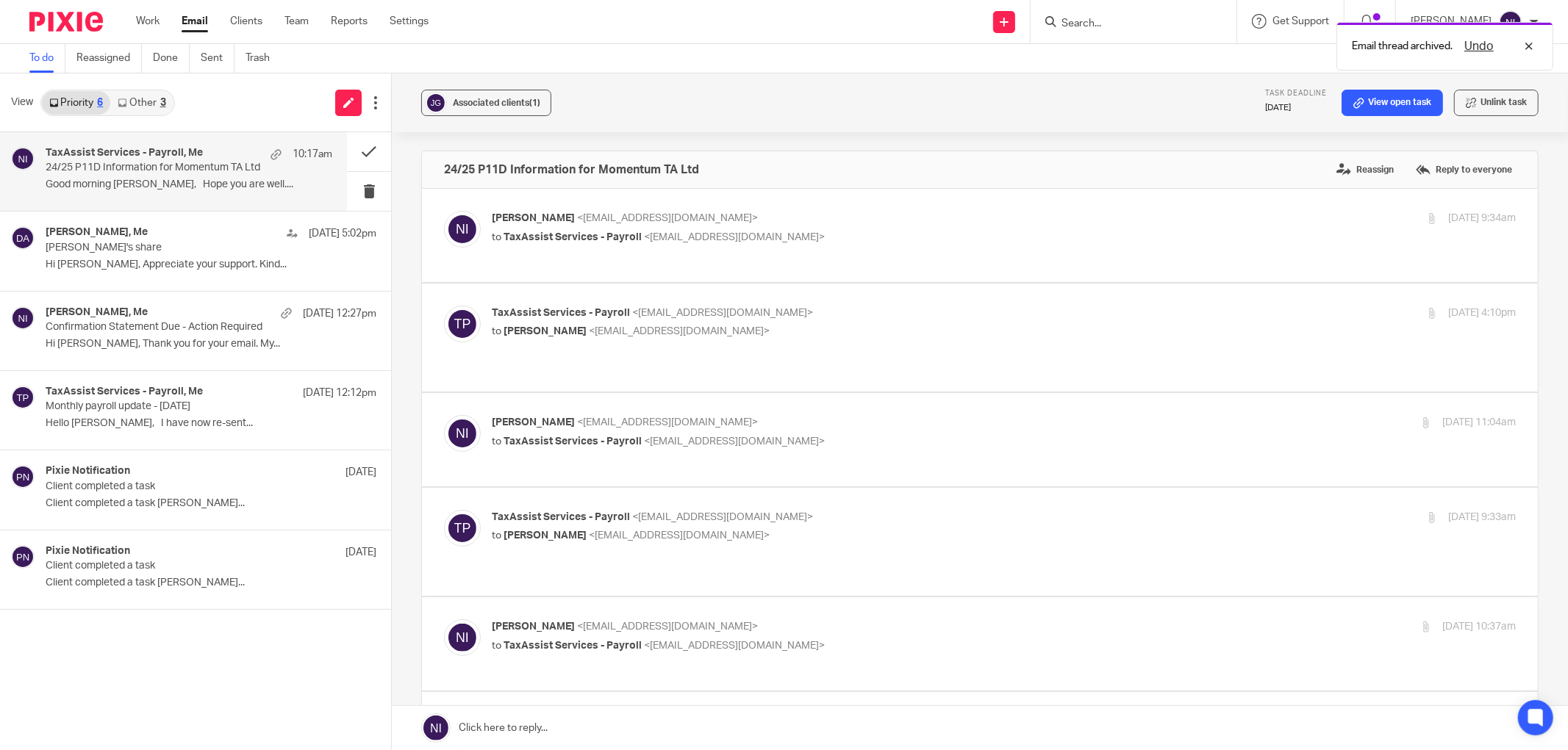
scroll to position [489, 0]
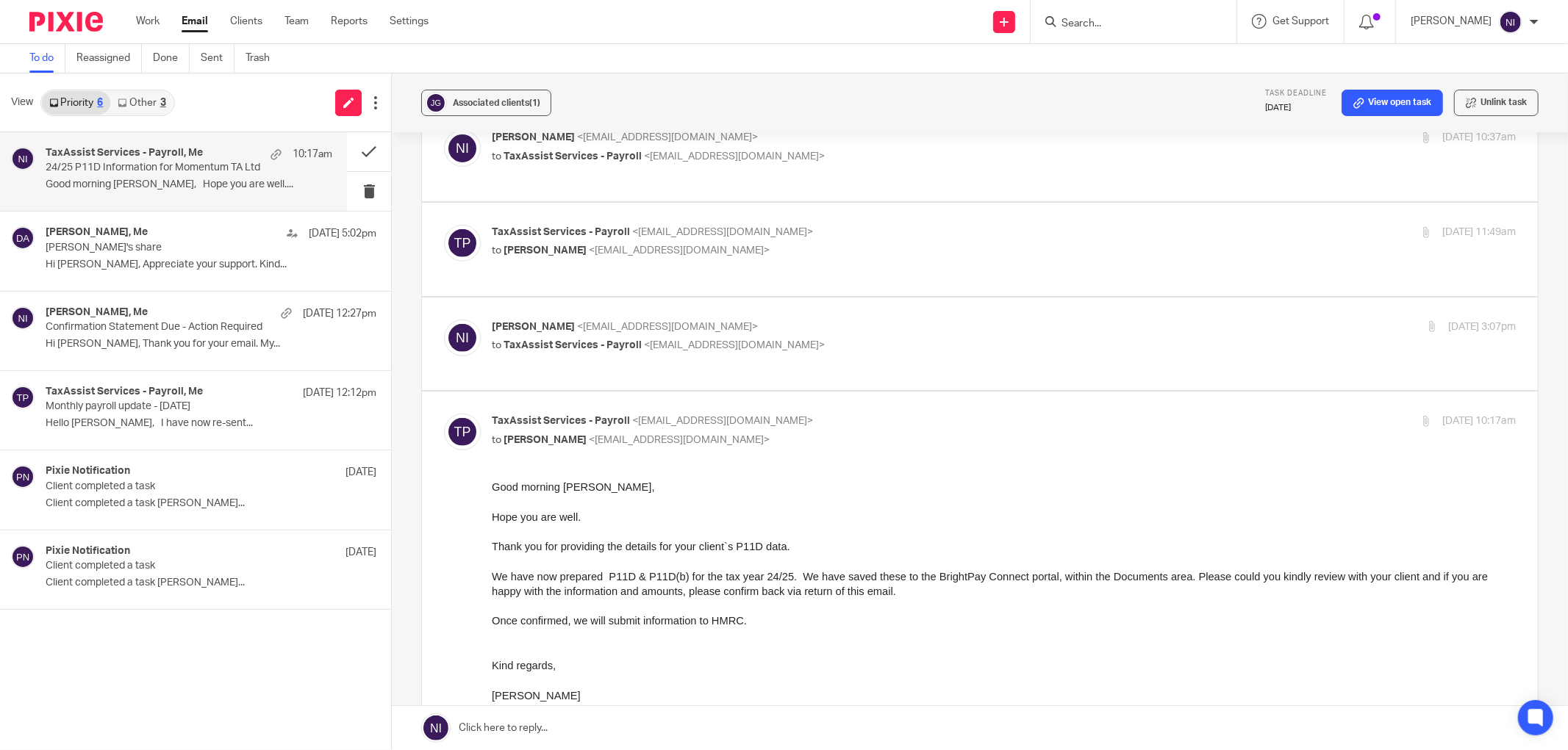
click at [1094, 33] on div at bounding box center [1133, 21] width 205 height 43
click at [1093, 25] on input "Search" at bounding box center [1126, 24] width 132 height 13
type input "taysee"
click at [202, 657] on div "TaxAssist Services - Payroll, Me 10:17am 24/25 P11D Information for Momentum TA…" at bounding box center [195, 441] width 391 height 618
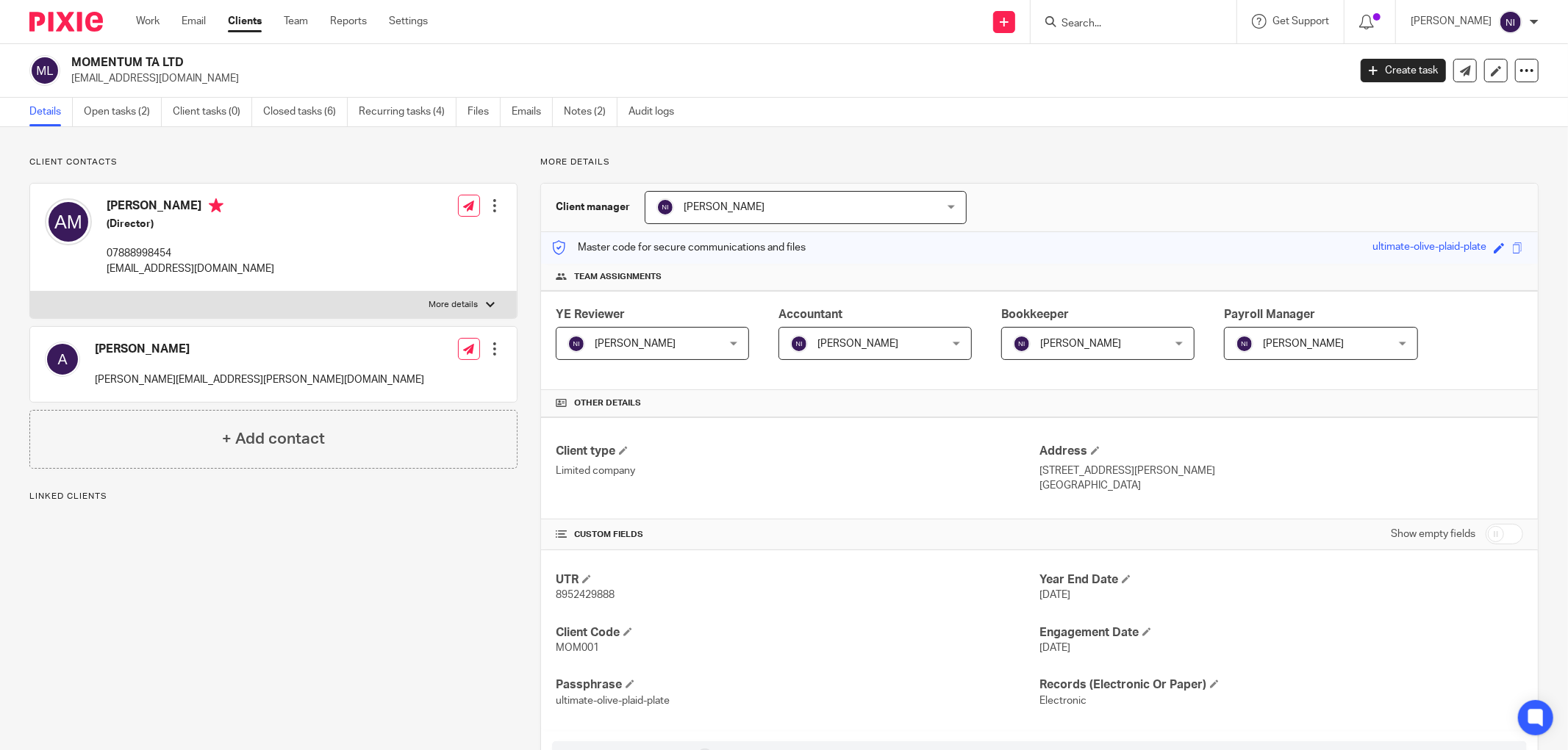
click at [138, 105] on link "Open tasks (2)" at bounding box center [123, 112] width 78 height 29
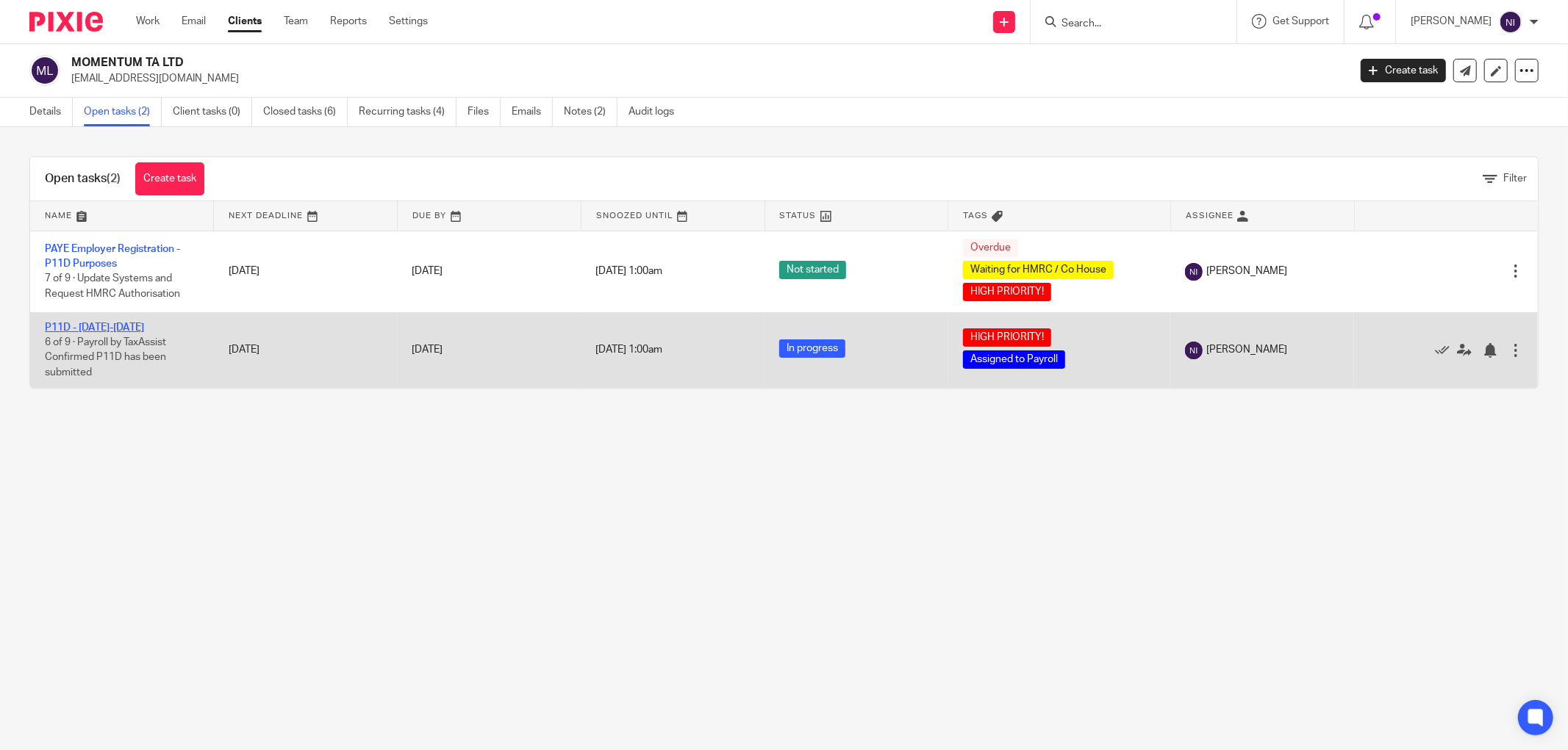
click at [90, 327] on link "P11D - [DATE]-[DATE]" at bounding box center [94, 328] width 100 height 11
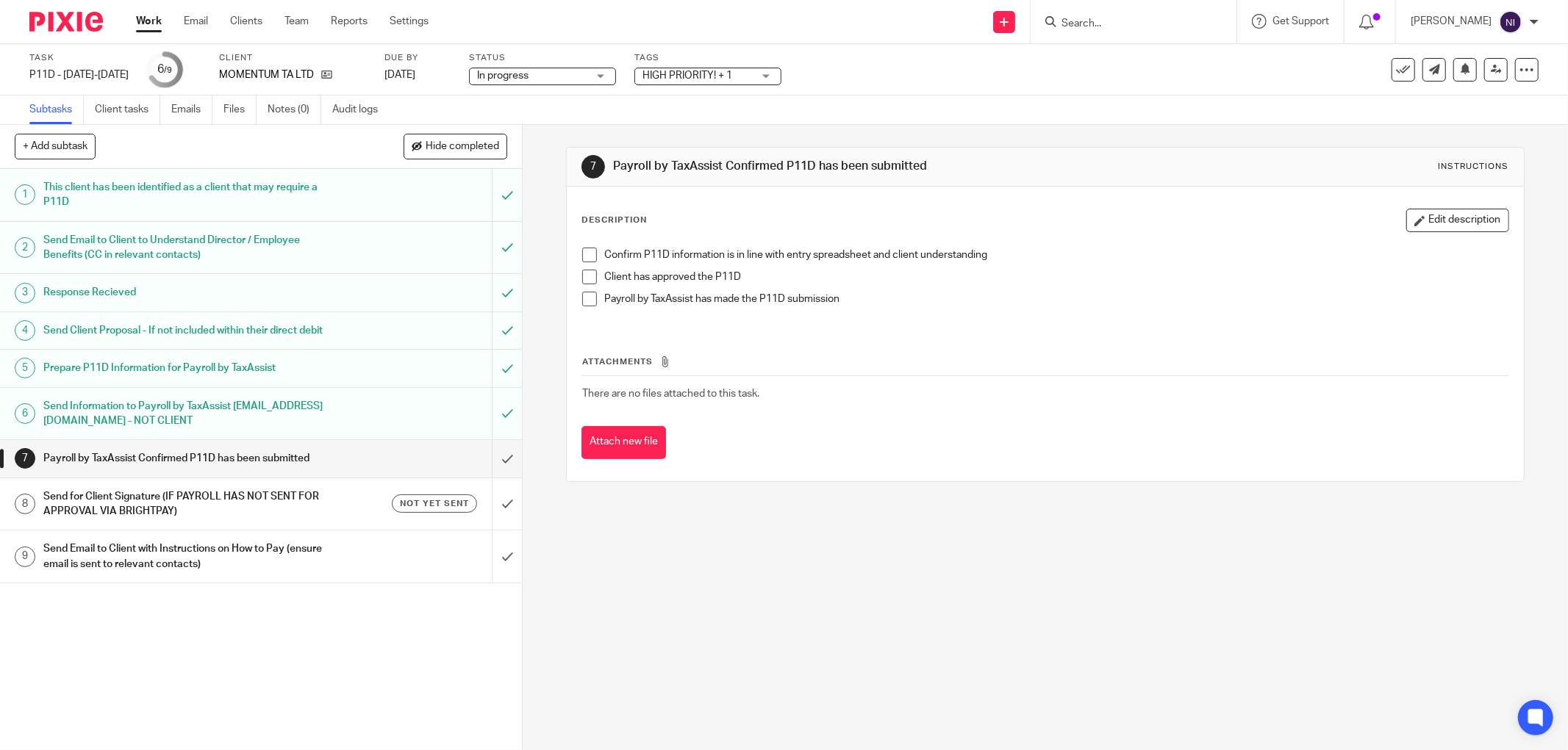
click at [112, 513] on h1 "Send for Client Signature (IF PAYROLL HAS NOT SENT FOR APPROVAL VIA BRIGHTPAY)" at bounding box center [188, 504] width 289 height 38
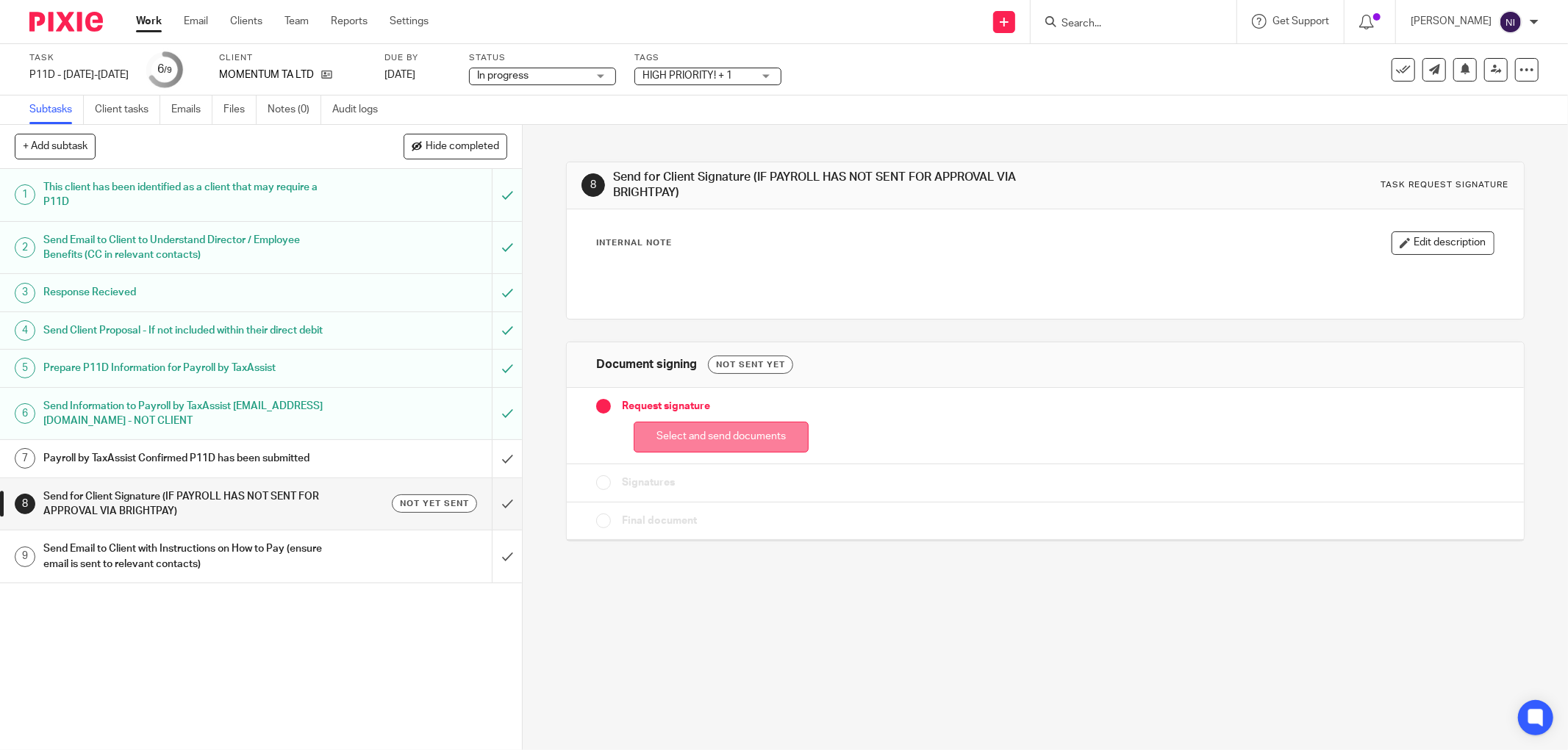
click at [731, 432] on button "Select and send documents" at bounding box center [721, 438] width 175 height 32
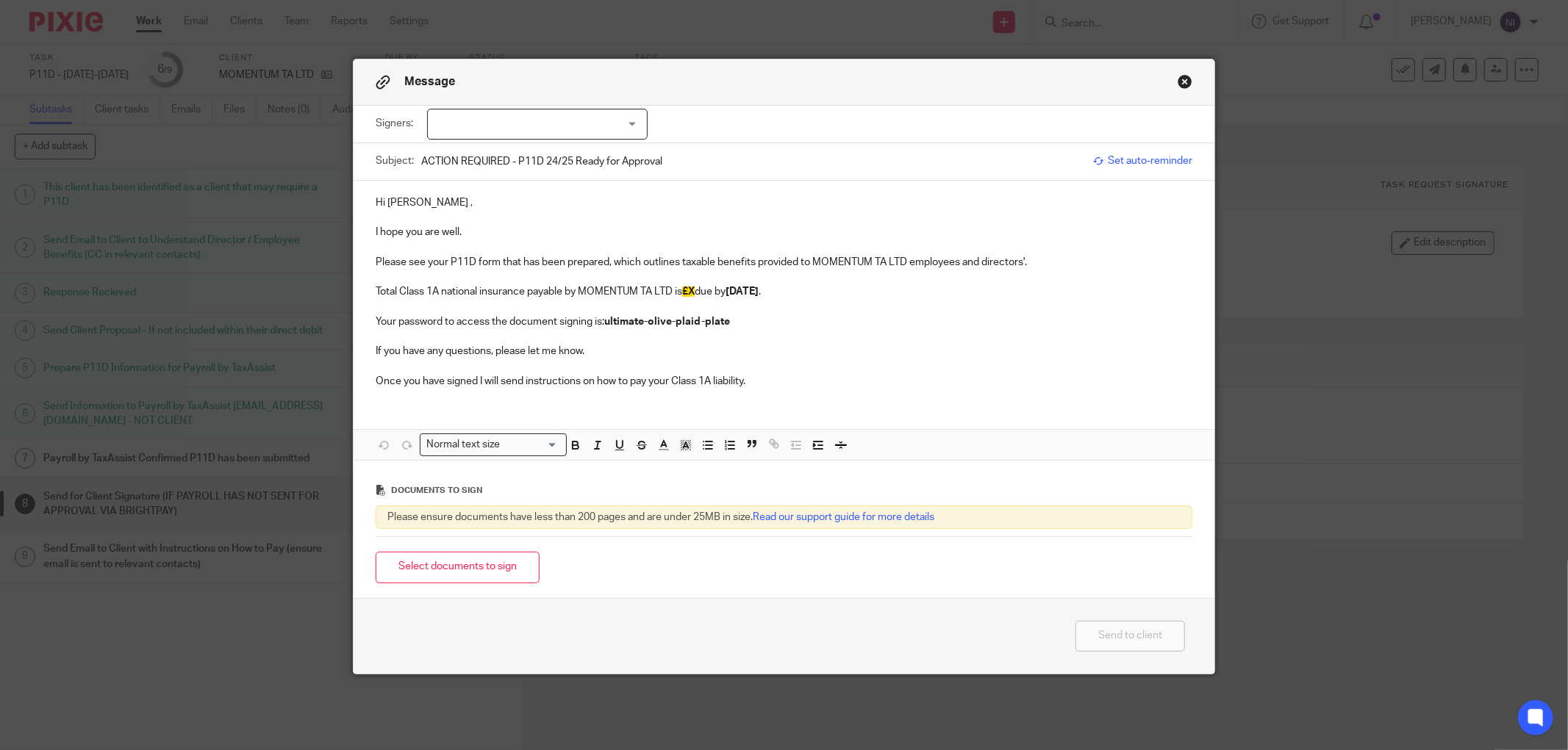
click at [697, 289] on p "Total Class 1A national insurance payable by MOMENTUM TA LTD is £X due by [DATE…" at bounding box center [784, 292] width 817 height 15
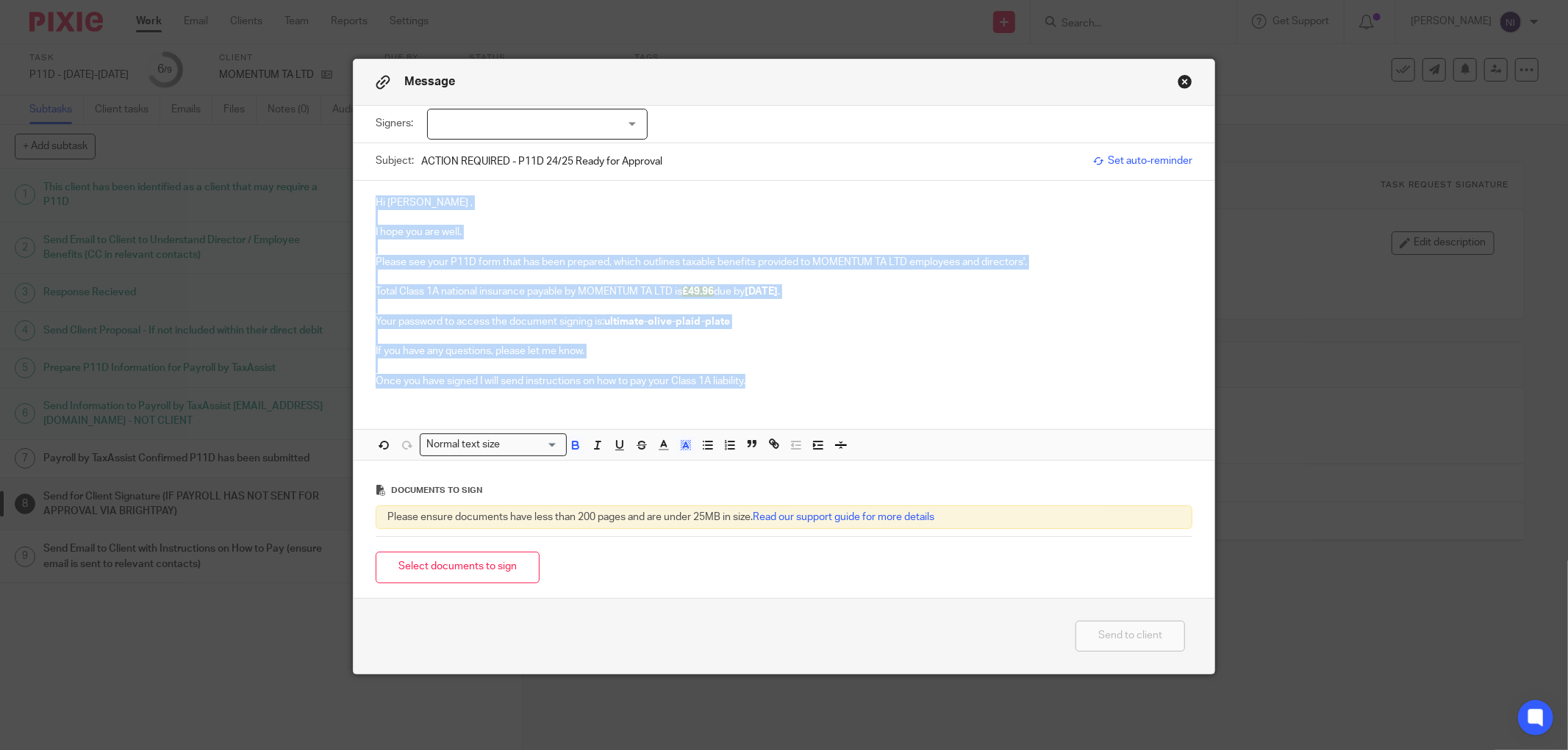
drag, startPoint x: 806, startPoint y: 386, endPoint x: 355, endPoint y: 154, distance: 507.2
click at [355, 154] on form "Signers: [PERSON_NAME] [PERSON_NAME] (0 selected) Subject: ACTION REQUIRED - P1…" at bounding box center [784, 352] width 861 height 493
click at [683, 449] on polyline "button" at bounding box center [686, 445] width 5 height 6
click at [652, 462] on li "color:#FFFFFF" at bounding box center [653, 464] width 11 height 11
click at [483, 128] on div at bounding box center [537, 123] width 220 height 31
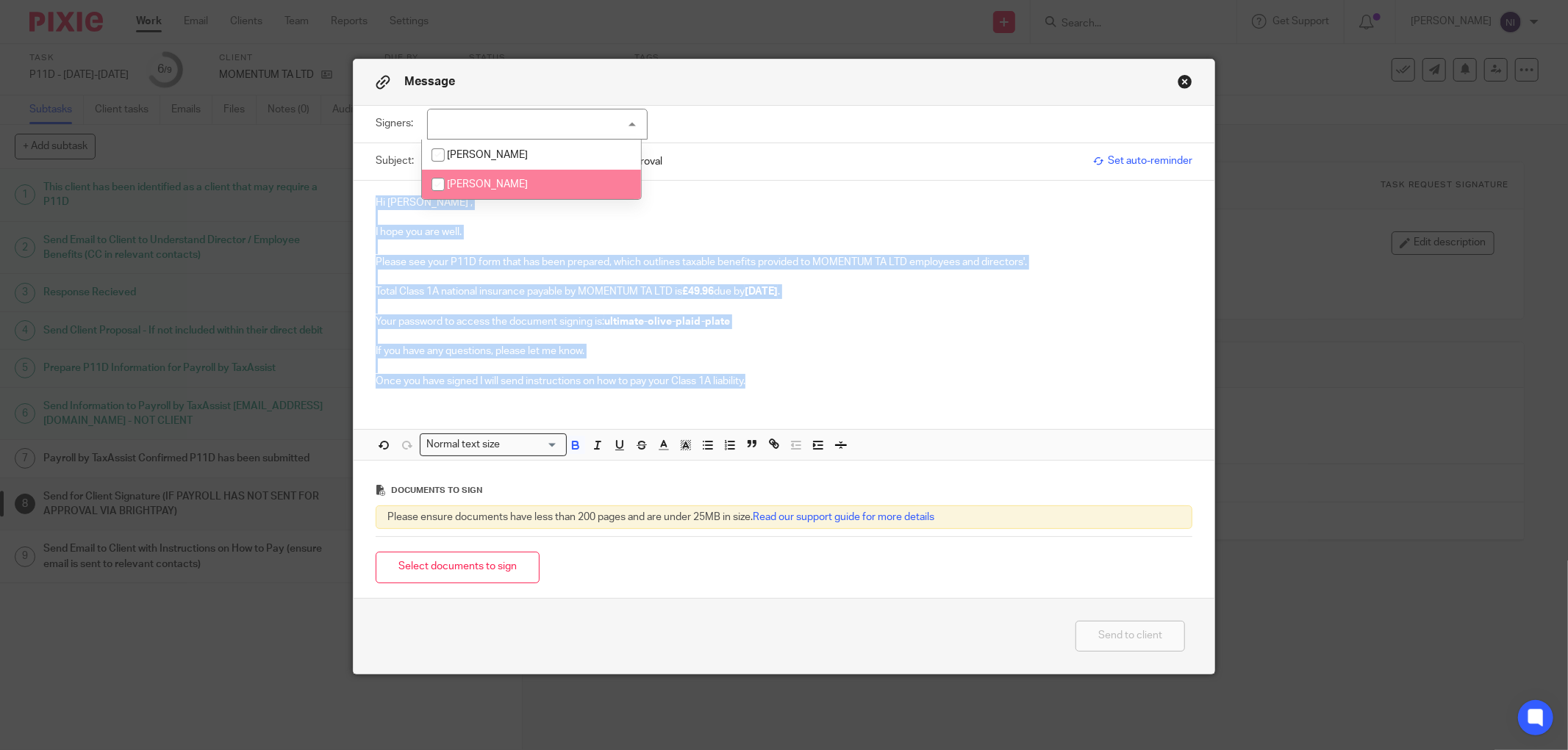
click at [519, 186] on li "[PERSON_NAME]" at bounding box center [532, 185] width 219 height 30
checkbox input "true"
click at [601, 229] on p "I hope you are well." at bounding box center [784, 232] width 817 height 15
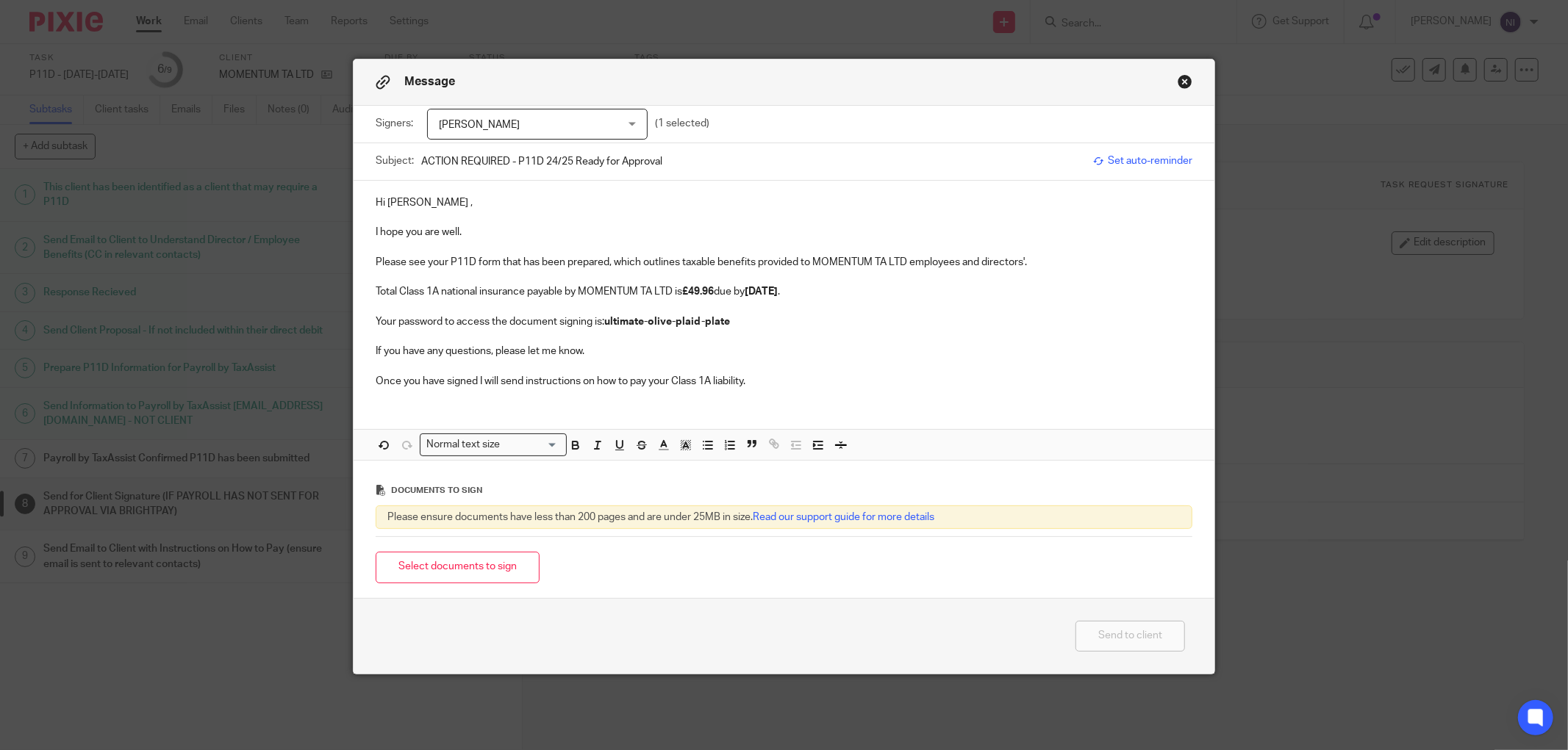
click at [540, 119] on span "[PERSON_NAME]" at bounding box center [522, 124] width 166 height 31
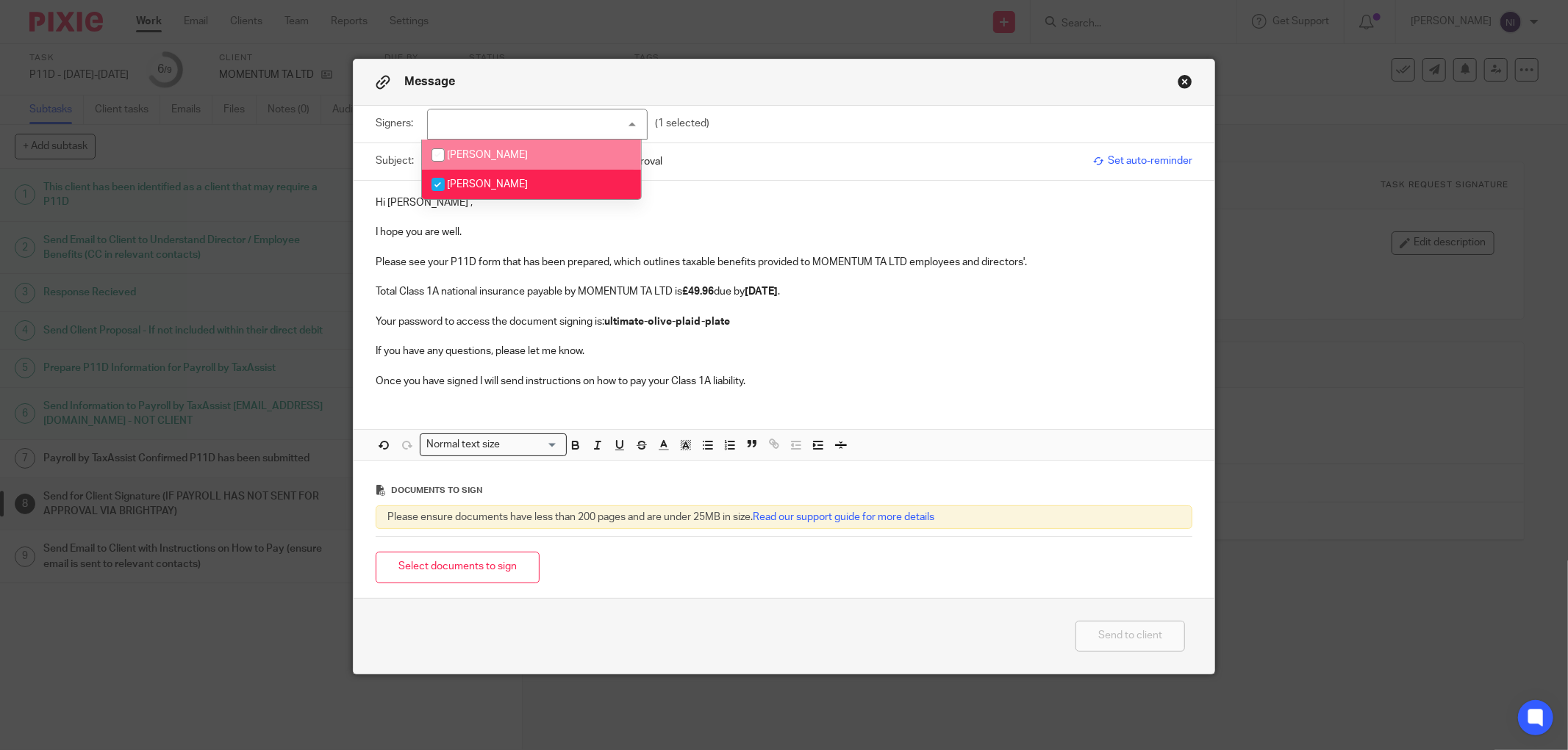
click at [532, 157] on li "[PERSON_NAME]" at bounding box center [532, 154] width 219 height 30
checkbox input "true"
click at [509, 179] on li "[PERSON_NAME]" at bounding box center [532, 185] width 219 height 30
checkbox input "false"
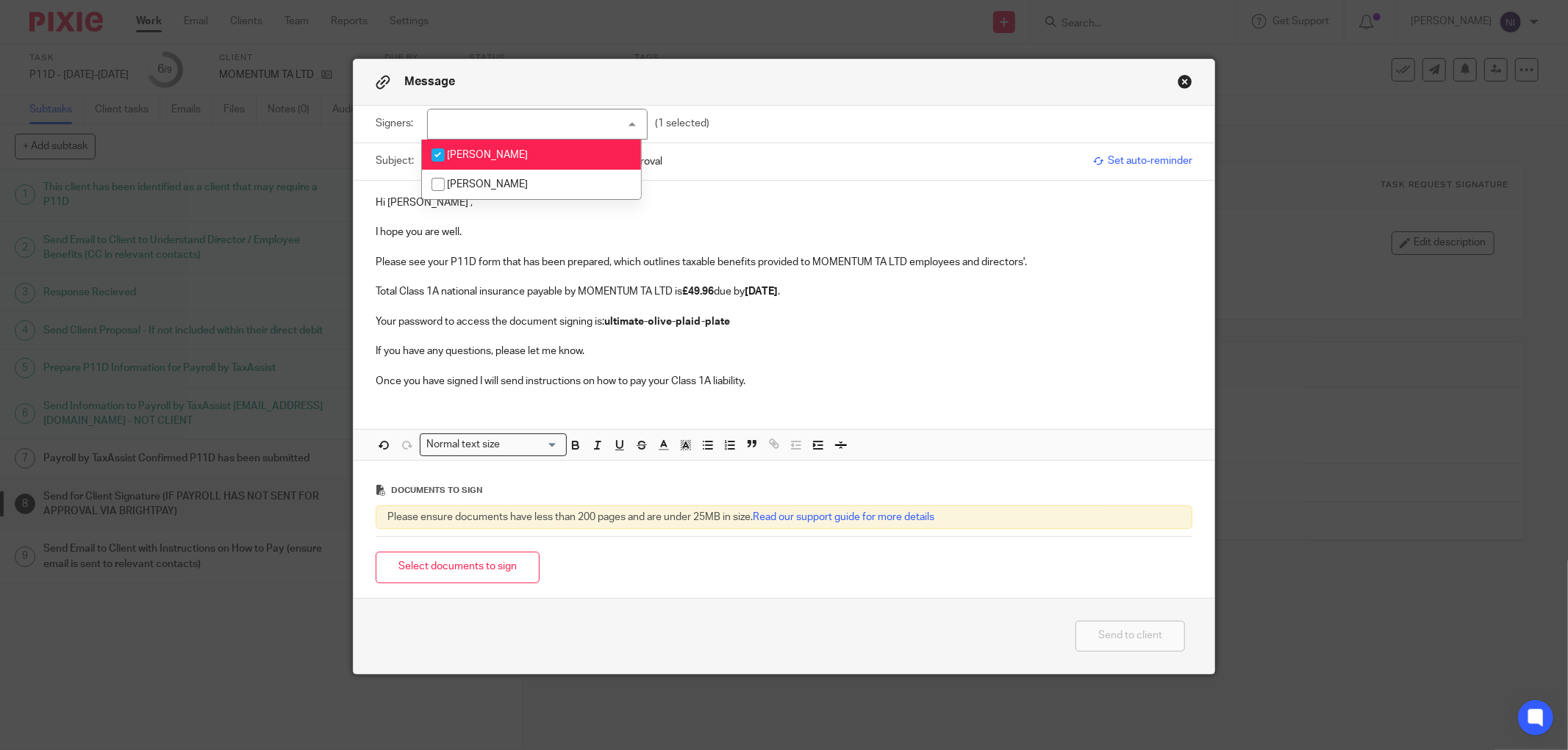
click at [524, 151] on li "[PERSON_NAME]" at bounding box center [532, 154] width 219 height 30
checkbox input "false"
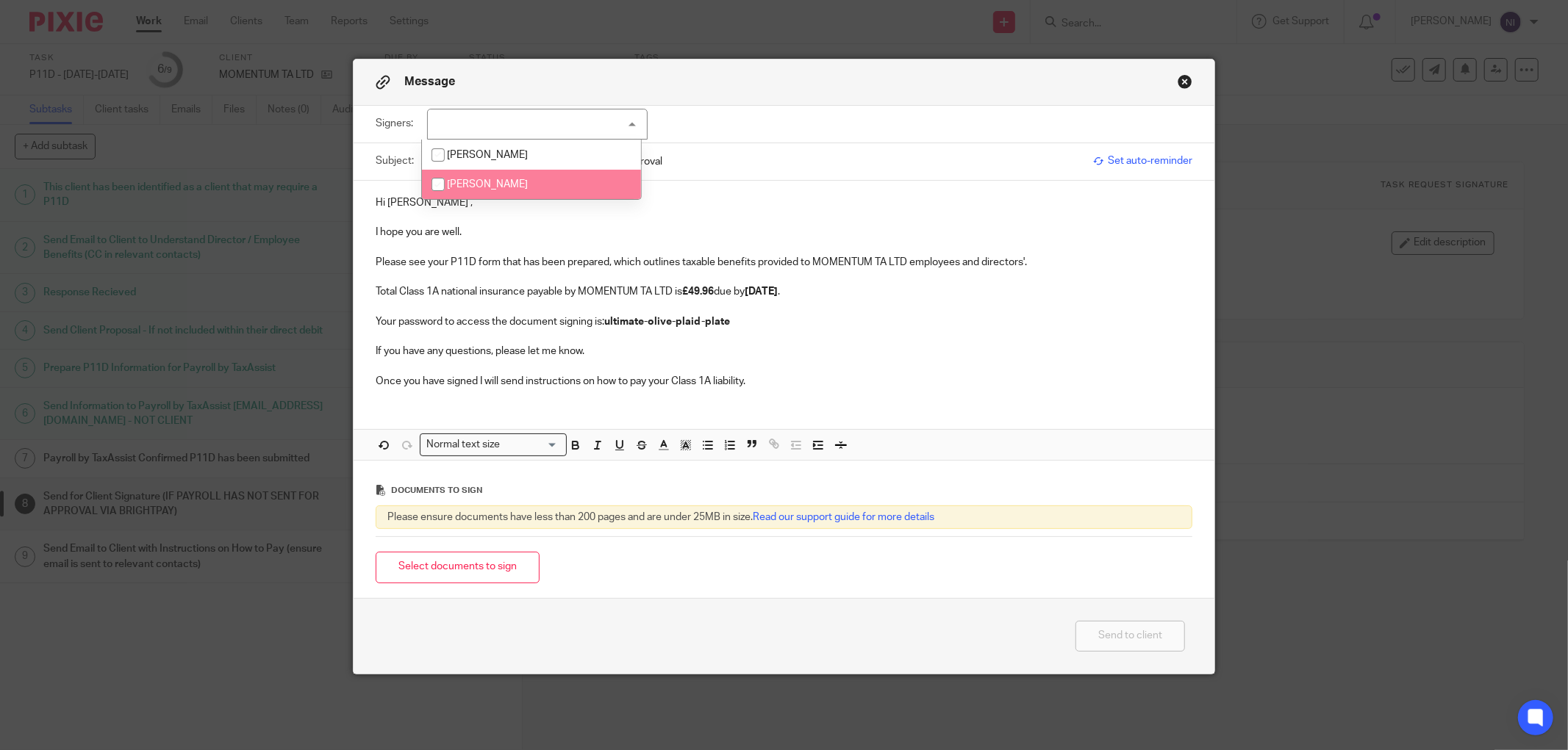
click at [520, 175] on li "[PERSON_NAME]" at bounding box center [532, 185] width 219 height 30
checkbox input "true"
click at [966, 277] on p at bounding box center [784, 277] width 817 height 15
click at [511, 576] on button "Select documents to sign" at bounding box center [458, 568] width 164 height 32
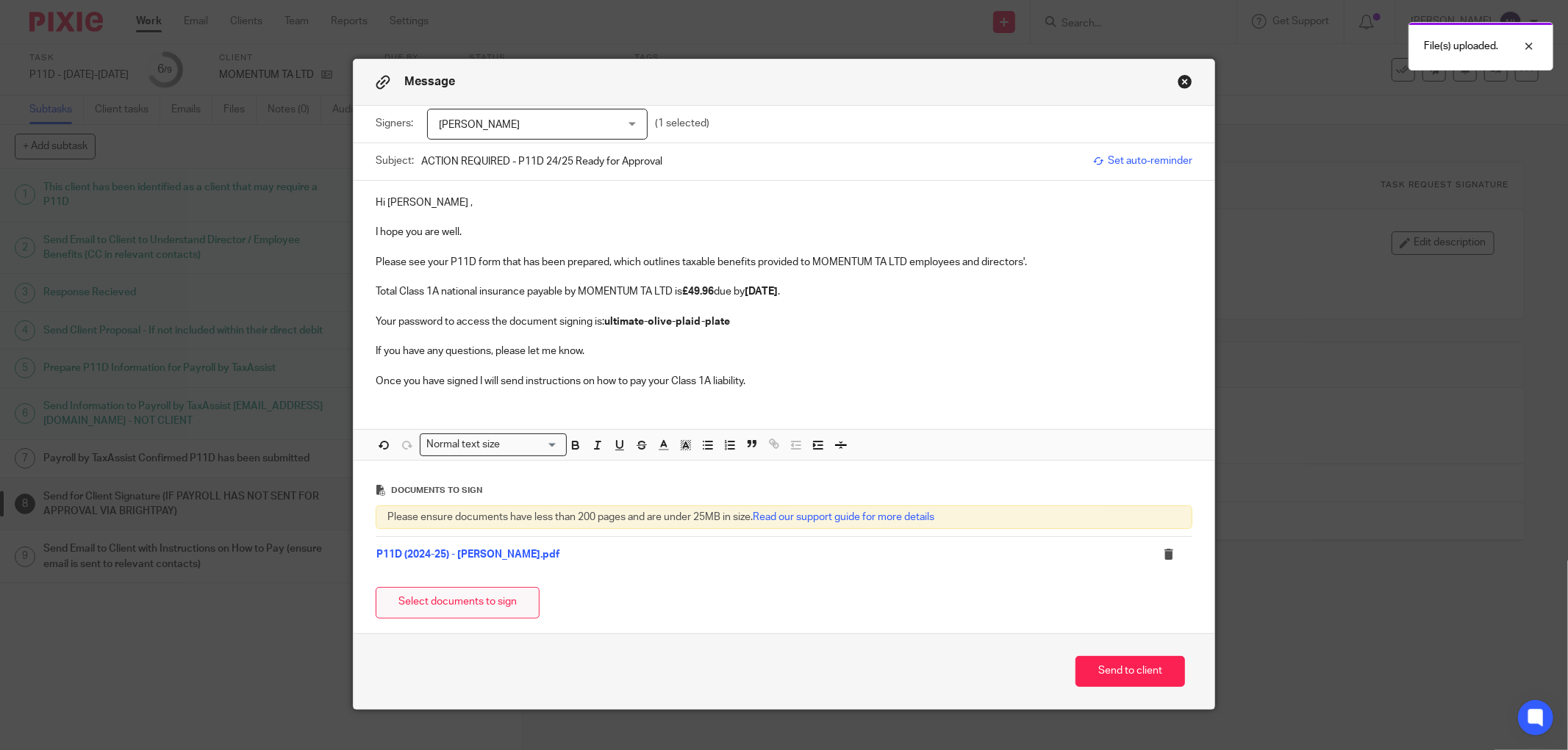
click at [388, 597] on button "Select documents to sign" at bounding box center [458, 603] width 164 height 32
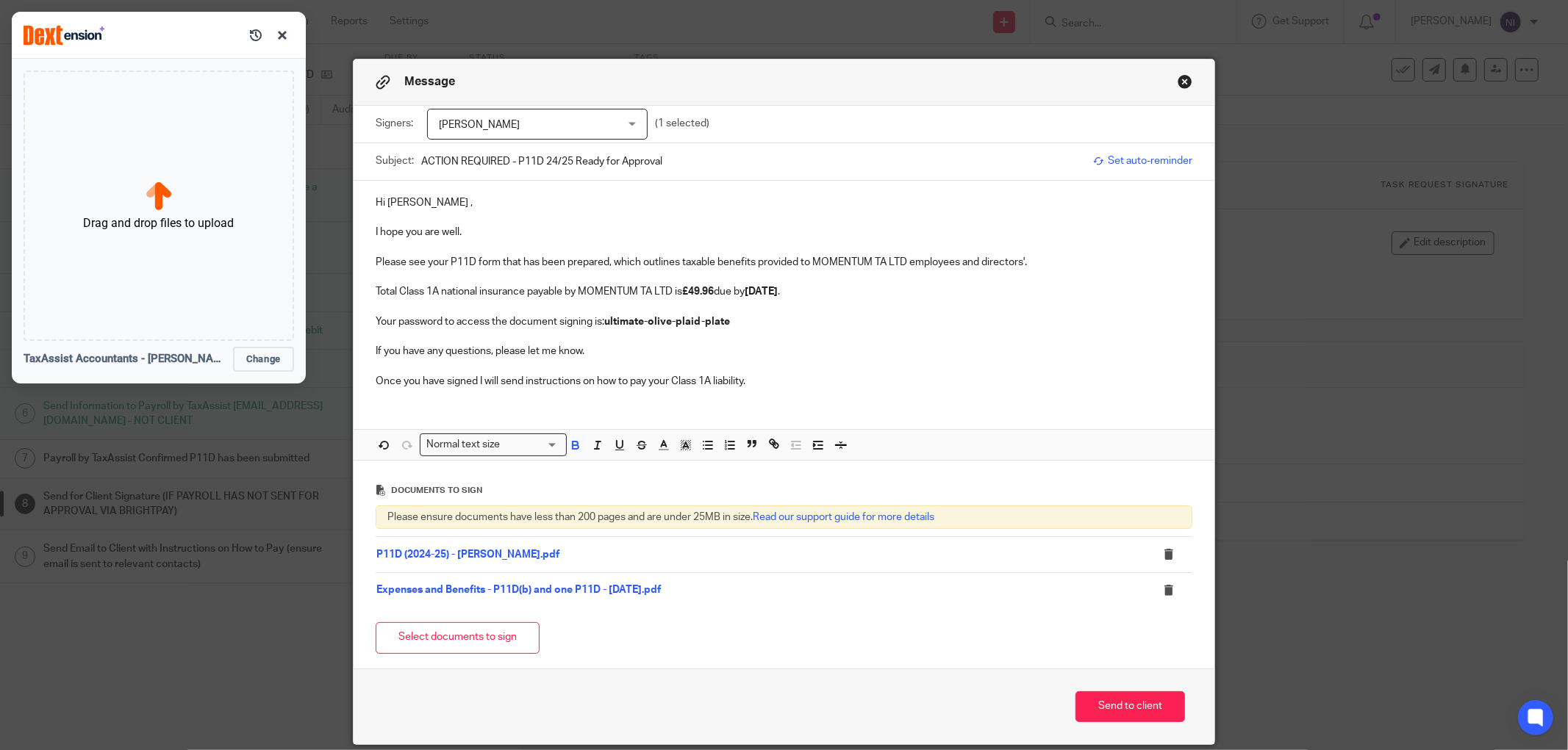
drag, startPoint x: 804, startPoint y: 289, endPoint x: 721, endPoint y: 297, distance: 83.4
click at [721, 297] on p "Total Class 1A national insurance payable by MOMENTUM TA LTD is £49.96 due by 2…" at bounding box center [784, 292] width 817 height 15
click at [800, 354] on p "If you have any questions, please let me know." at bounding box center [784, 351] width 817 height 15
click at [1102, 708] on button "Send to client" at bounding box center [1131, 707] width 109 height 32
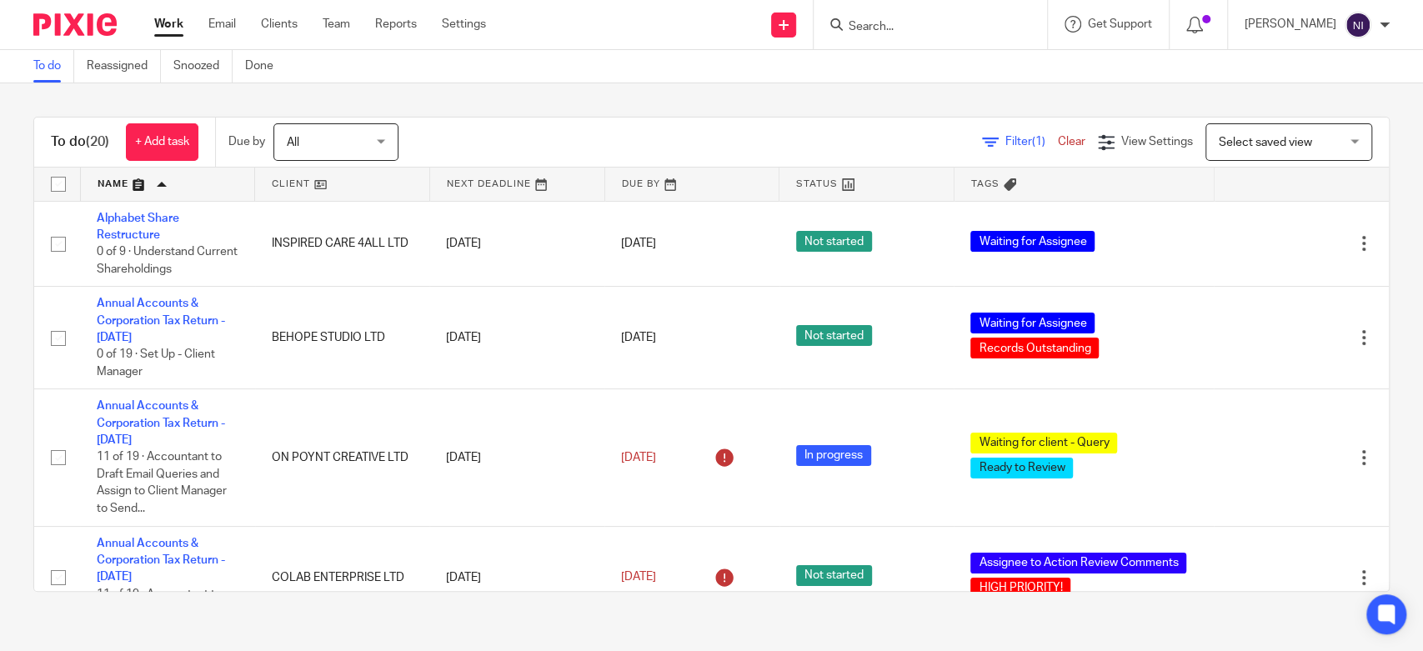
click at [997, 31] on input "Search" at bounding box center [922, 27] width 150 height 15
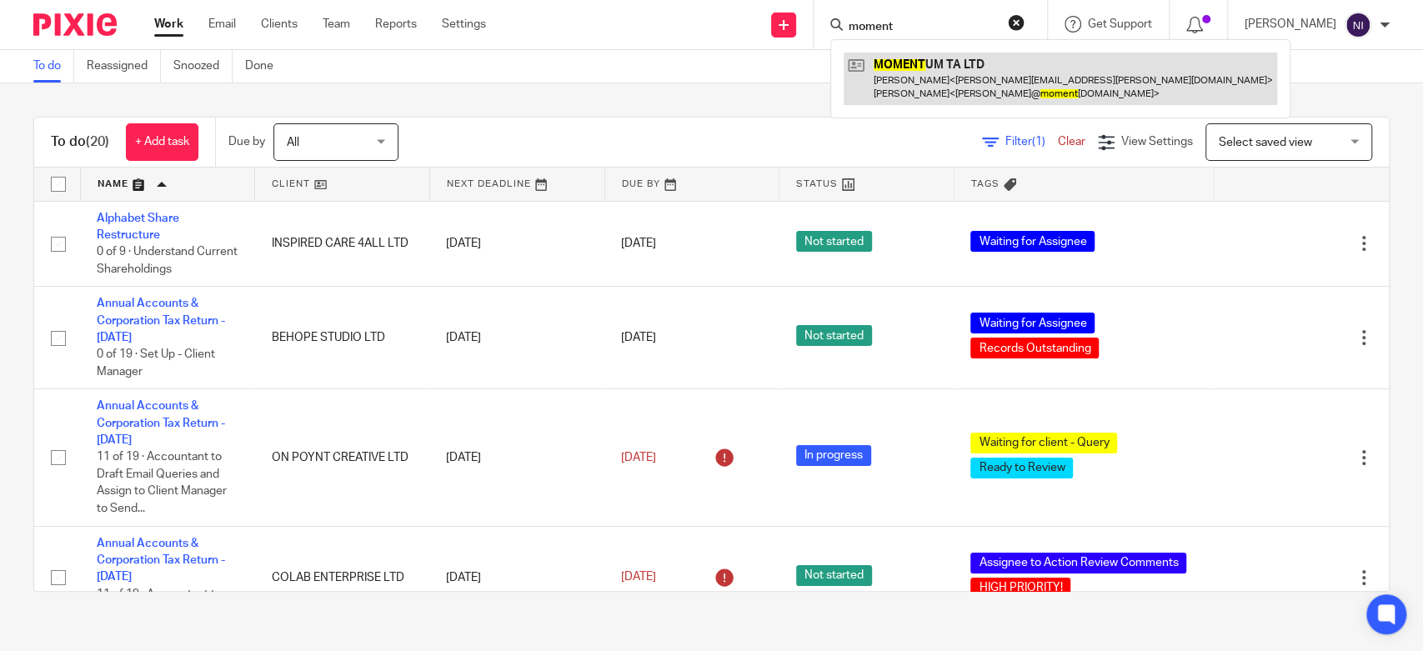
type input "moment"
click at [1001, 62] on link at bounding box center [1060, 79] width 433 height 52
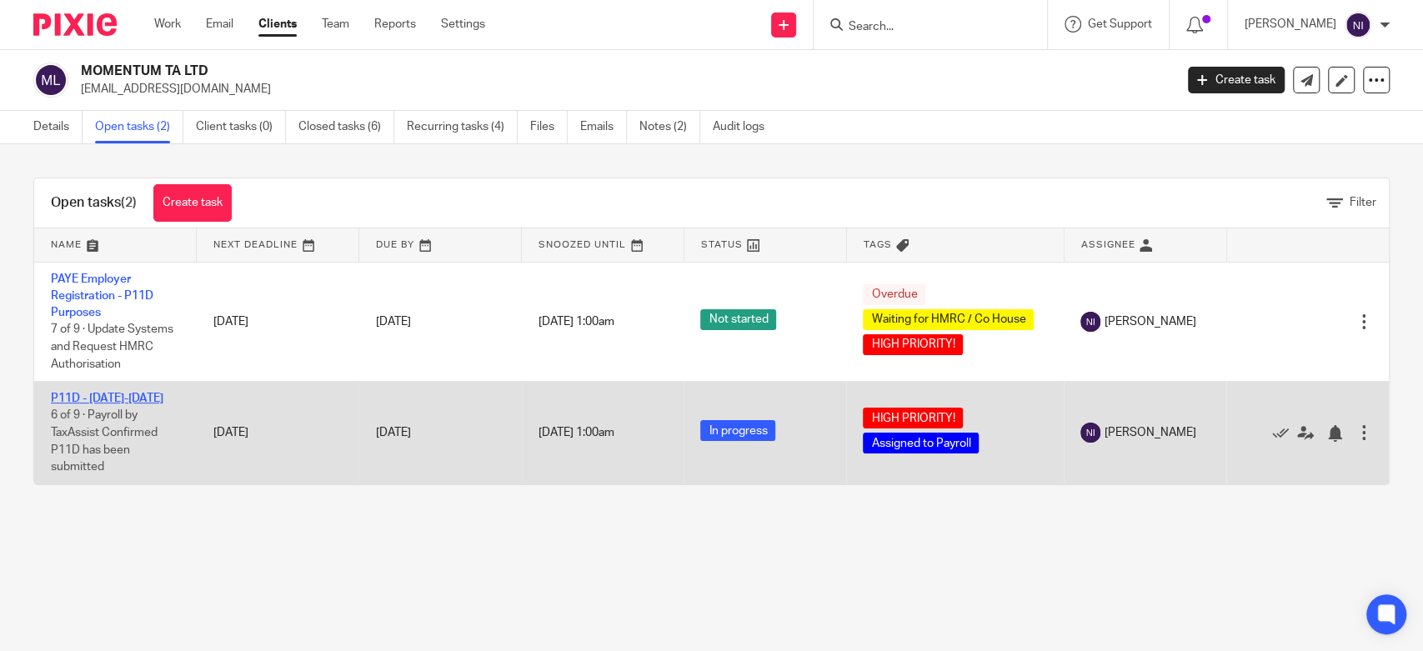
click at [107, 398] on link "P11D - [DATE]-[DATE]" at bounding box center [107, 399] width 113 height 12
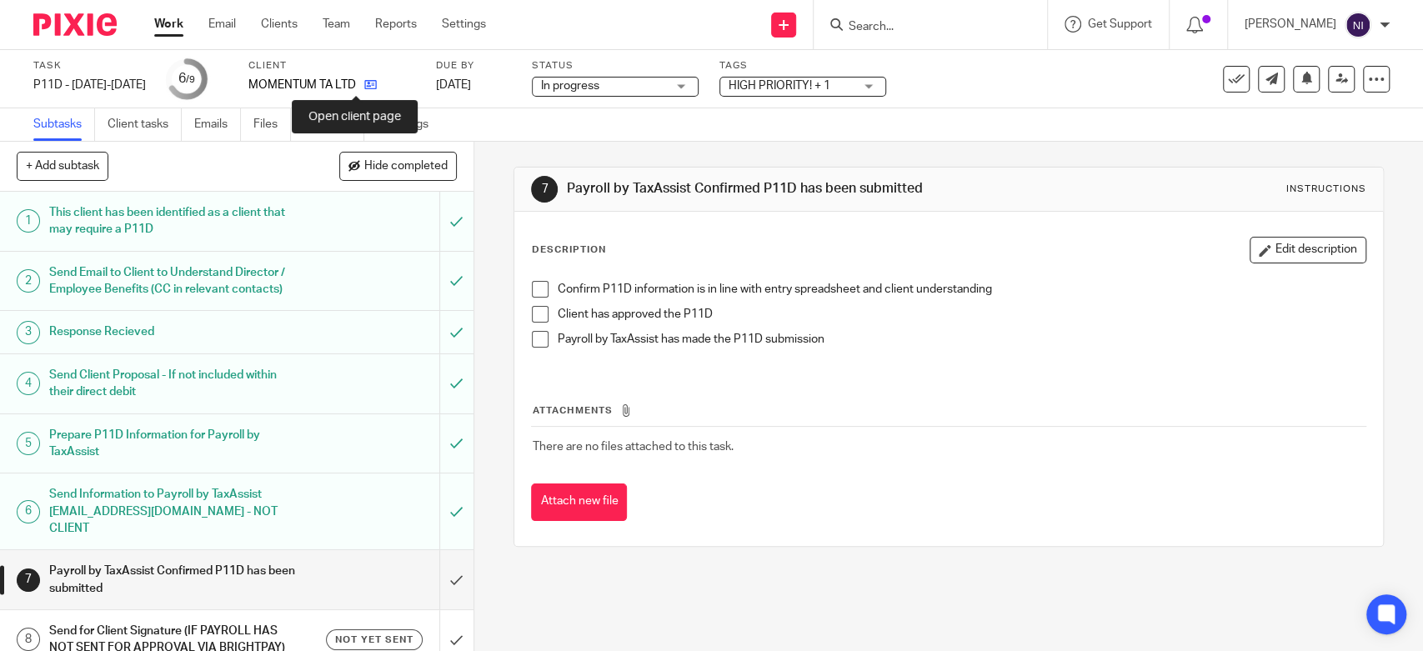
click at [364, 85] on icon at bounding box center [370, 84] width 13 height 13
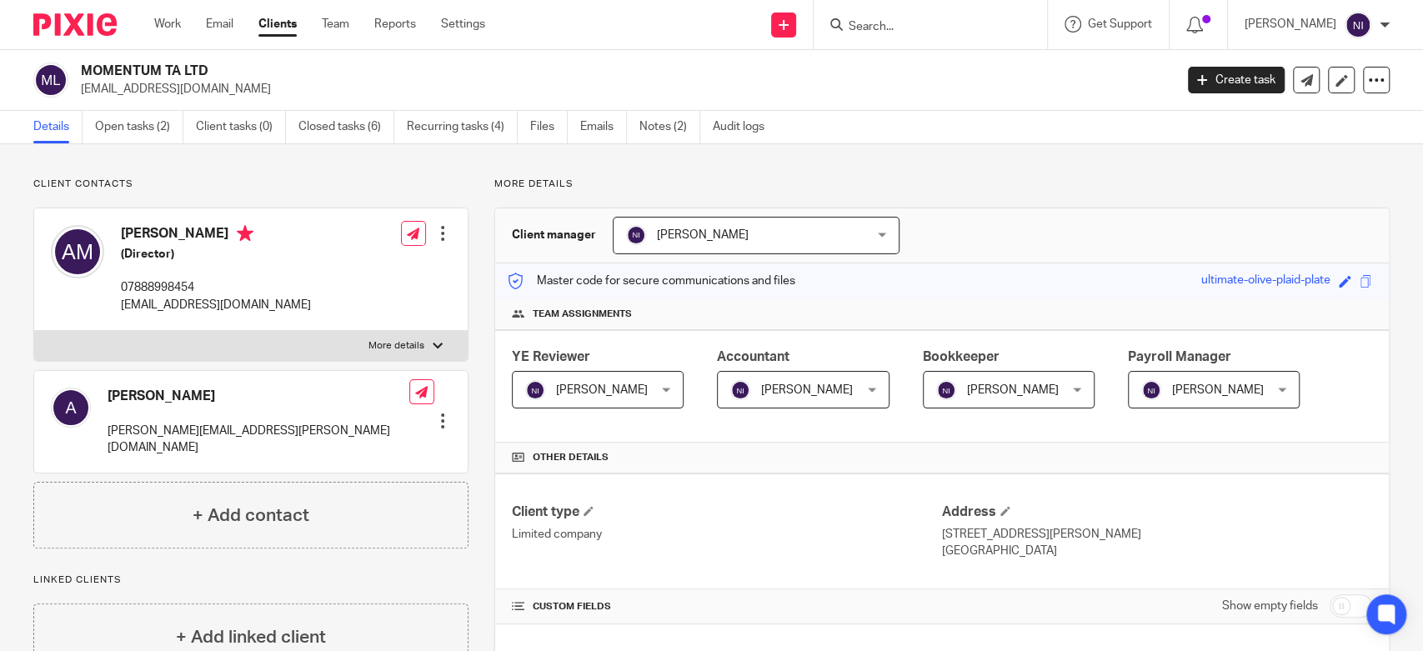
click at [385, 344] on p "More details" at bounding box center [396, 345] width 56 height 13
click at [34, 331] on input "More details" at bounding box center [33, 330] width 1 height 1
checkbox input "true"
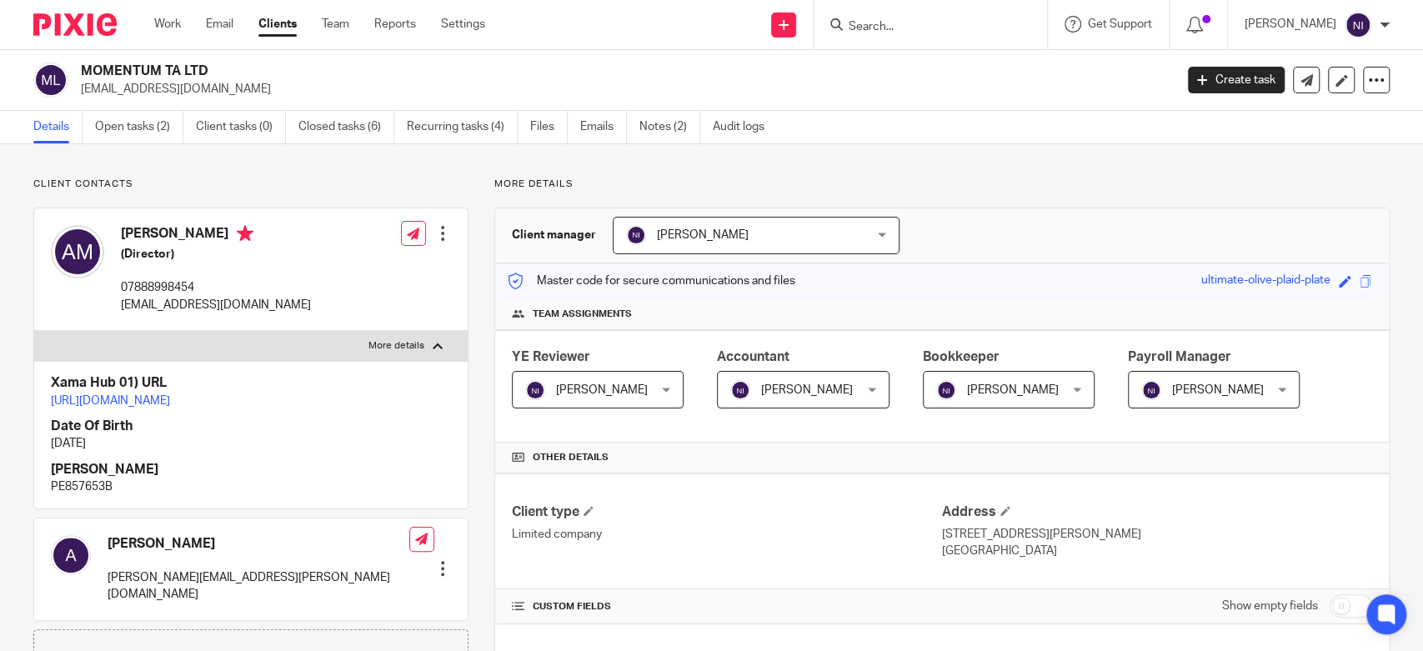
click at [1174, 458] on h4 "Other details" at bounding box center [942, 457] width 860 height 13
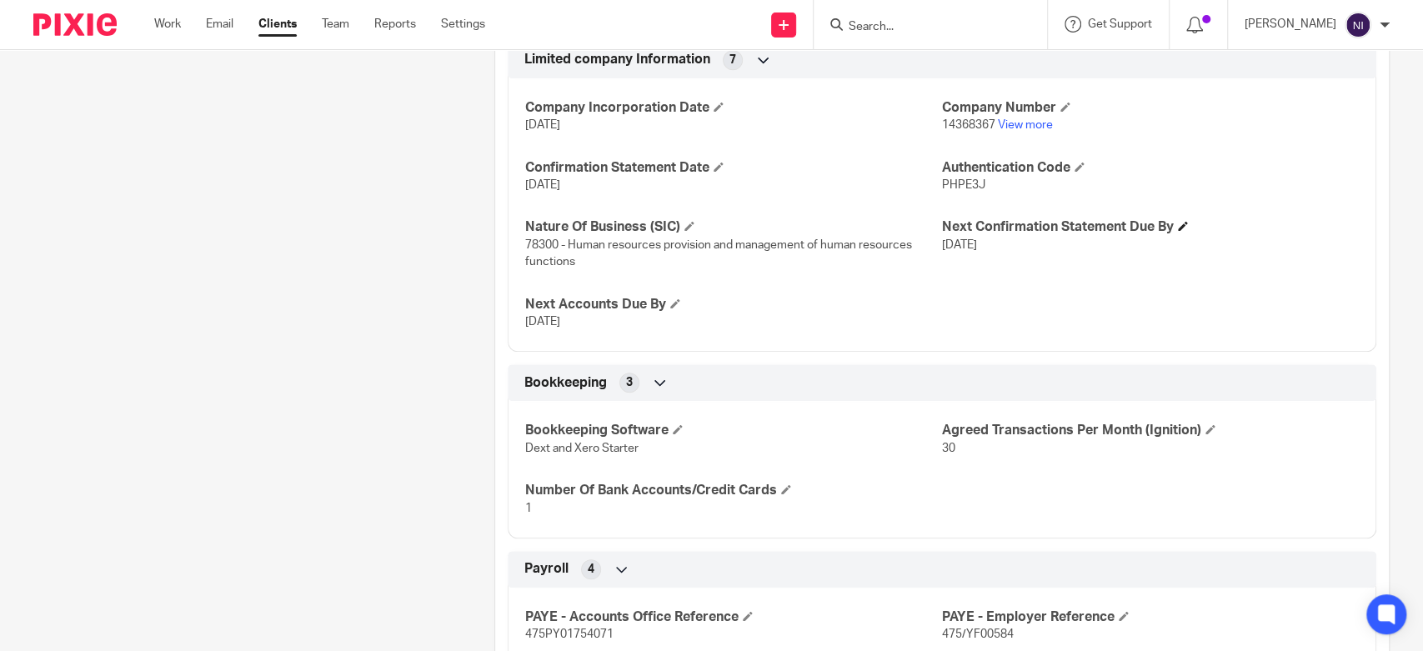
scroll to position [1094, 0]
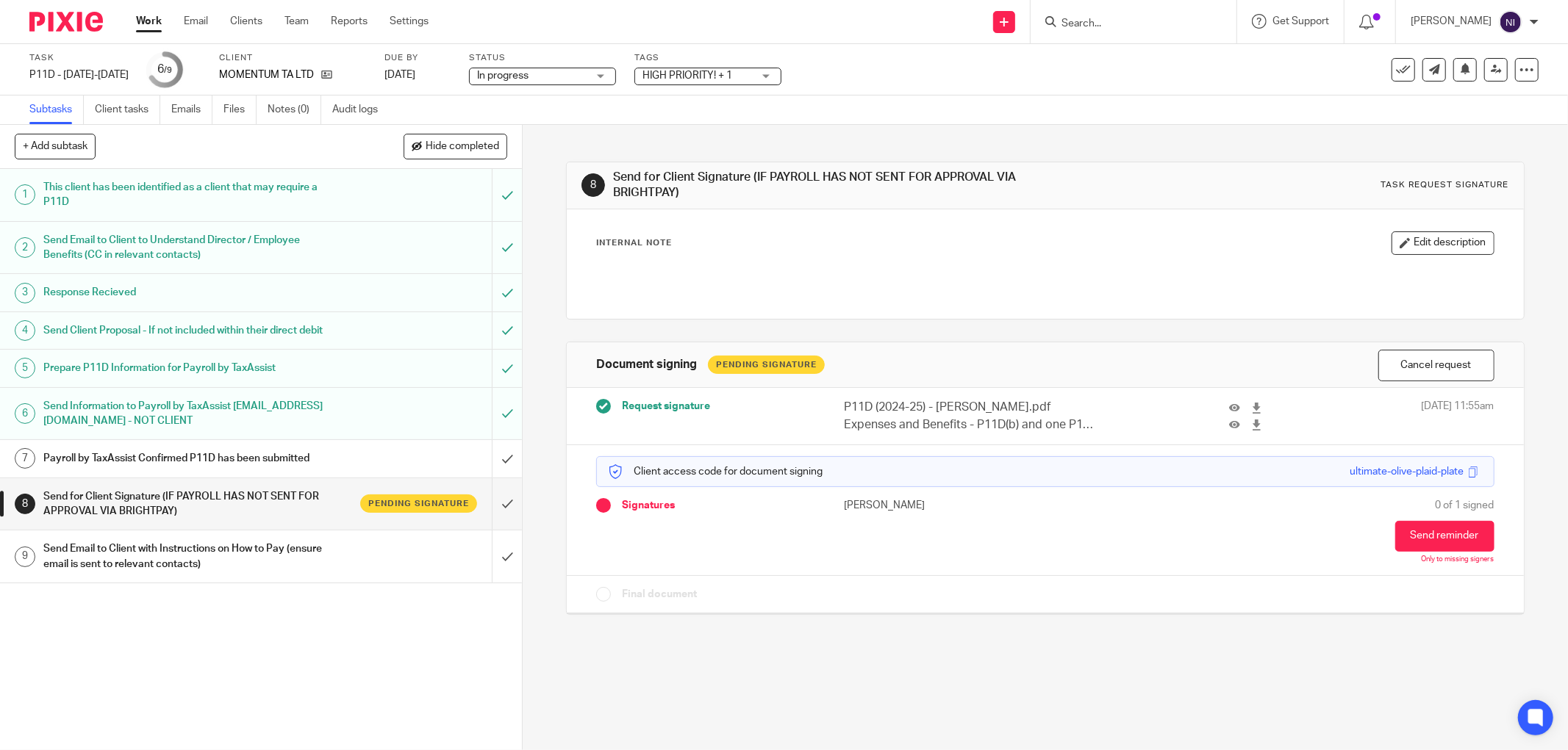
click at [712, 69] on span "HIGH PRIORITY! + 1" at bounding box center [698, 77] width 110 height 16
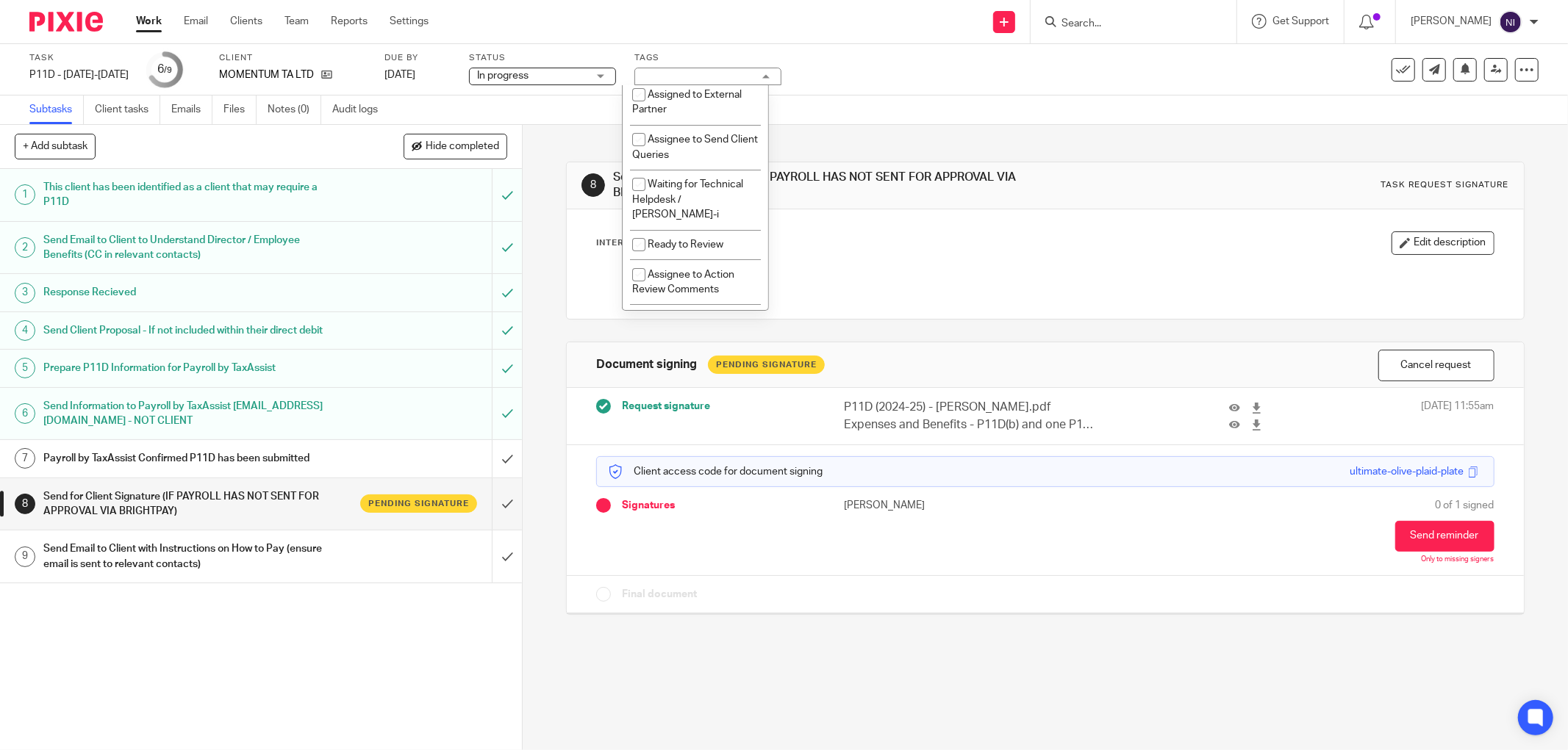
scroll to position [354, 0]
click at [682, 90] on li "Assigned to Payroll" at bounding box center [695, 75] width 146 height 30
checkbox input "false"
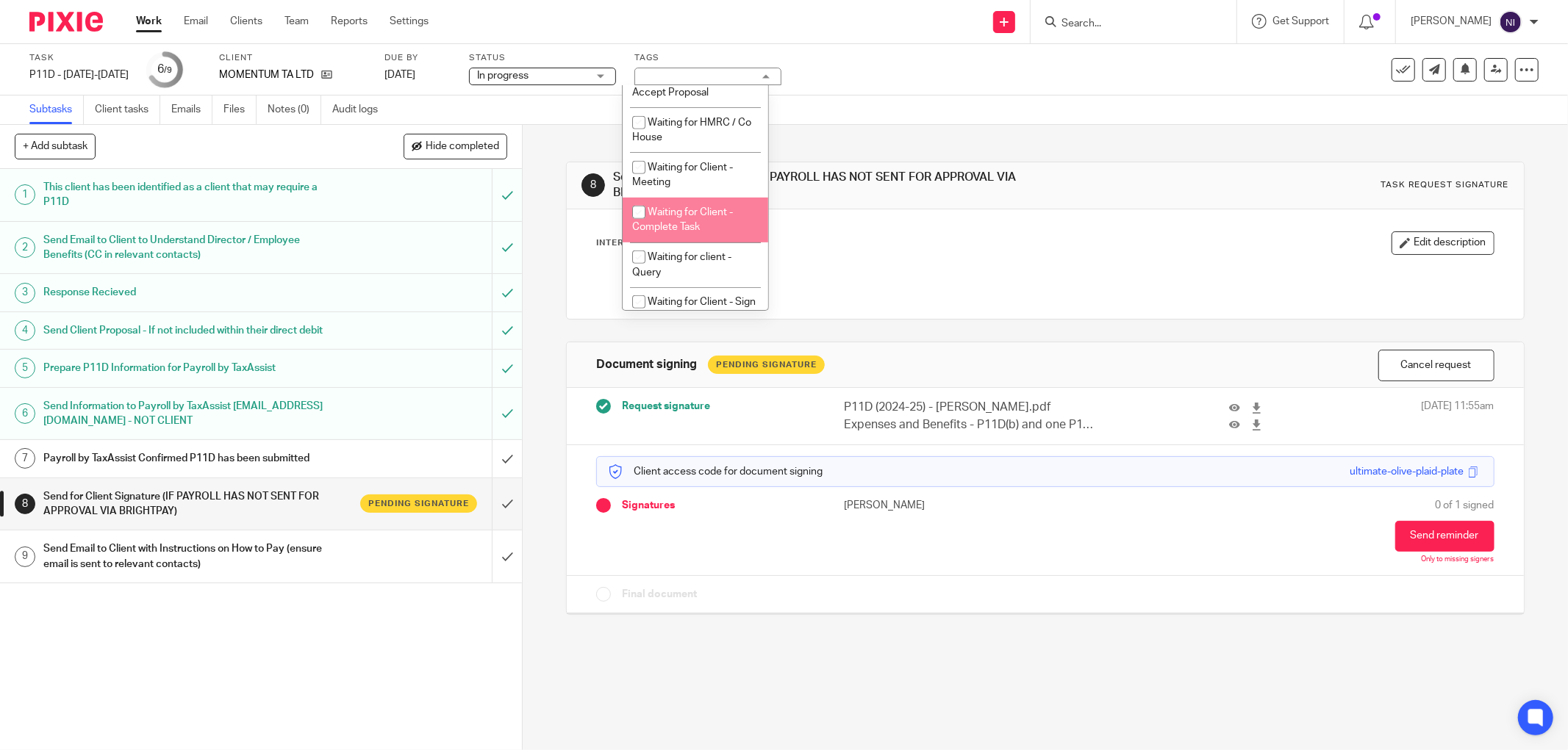
scroll to position [843, 0]
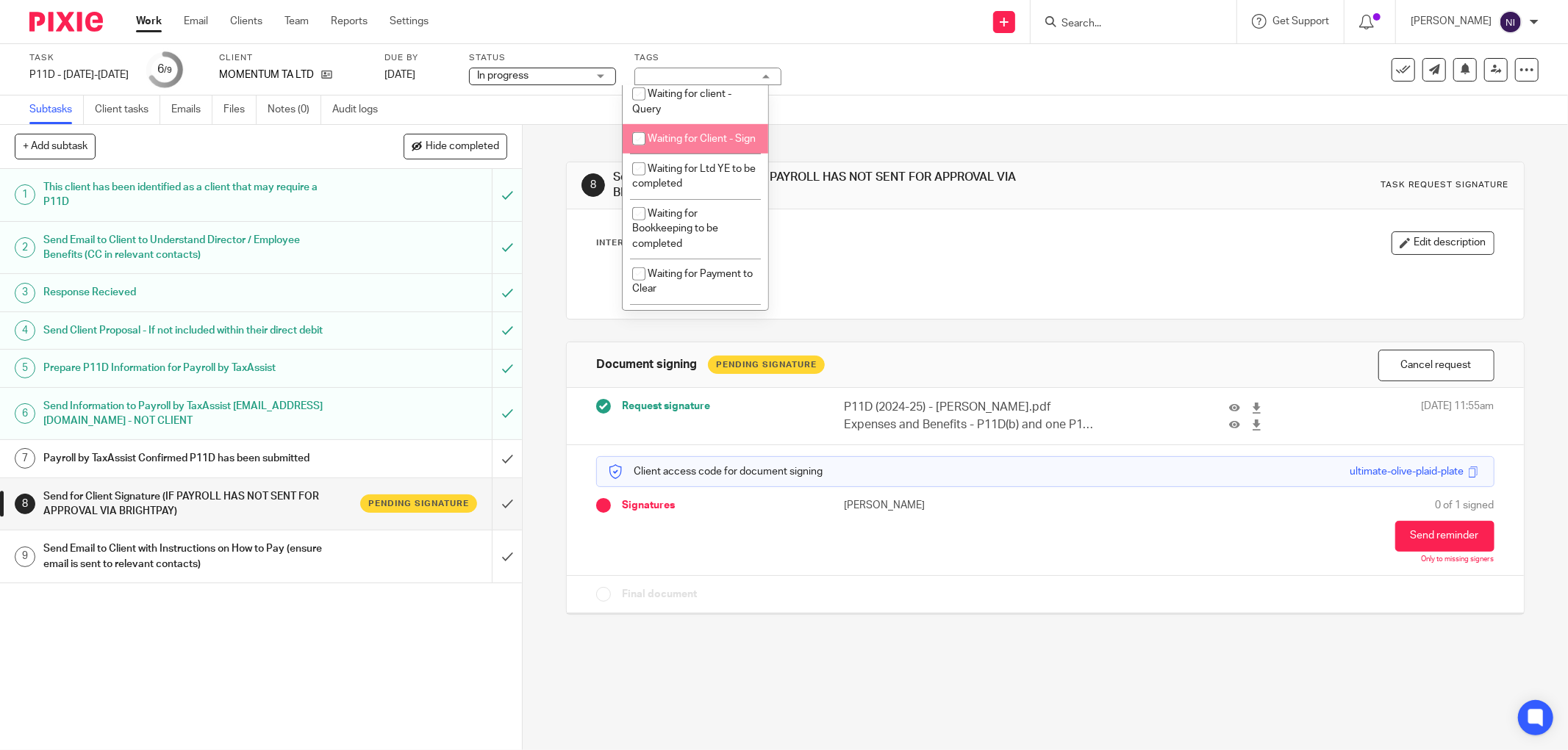
click at [672, 154] on li "Waiting for Client - Sign" at bounding box center [695, 139] width 146 height 30
checkbox input "true"
click at [894, 91] on div "Task P11D - 2024-2025 Save P11D - 2024-2025 6 /9 Client MOMENTUM TA LTD Due by …" at bounding box center [784, 70] width 1568 height 51
